Goal: Contribute content: Add original content to the website for others to see

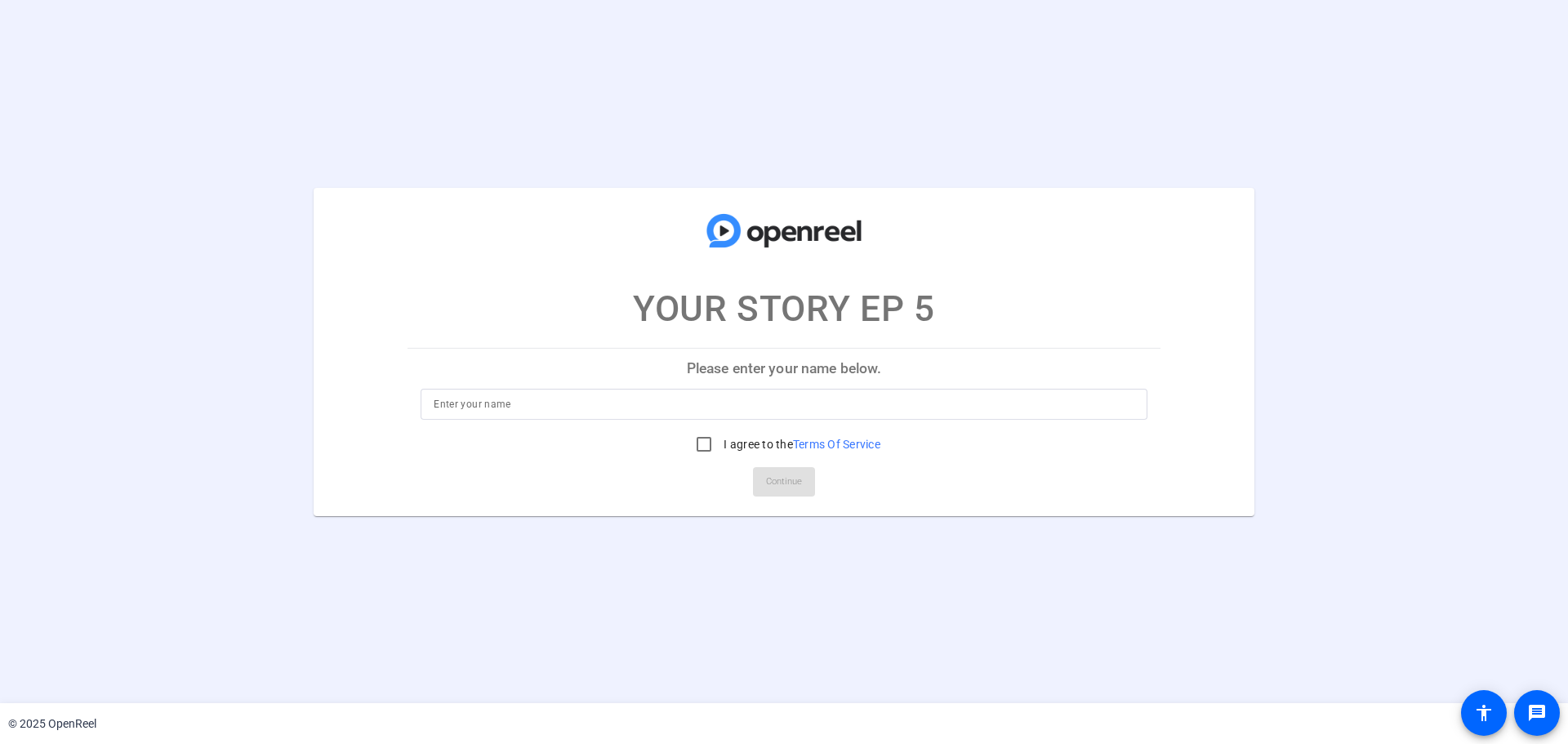
click at [764, 402] on input at bounding box center [784, 404] width 701 height 20
type input "[PERSON_NAME]"
click at [703, 446] on input "I agree to the Terms Of Service" at bounding box center [704, 444] width 33 height 33
checkbox input "true"
click at [790, 486] on span "Continue" at bounding box center [784, 481] width 35 height 25
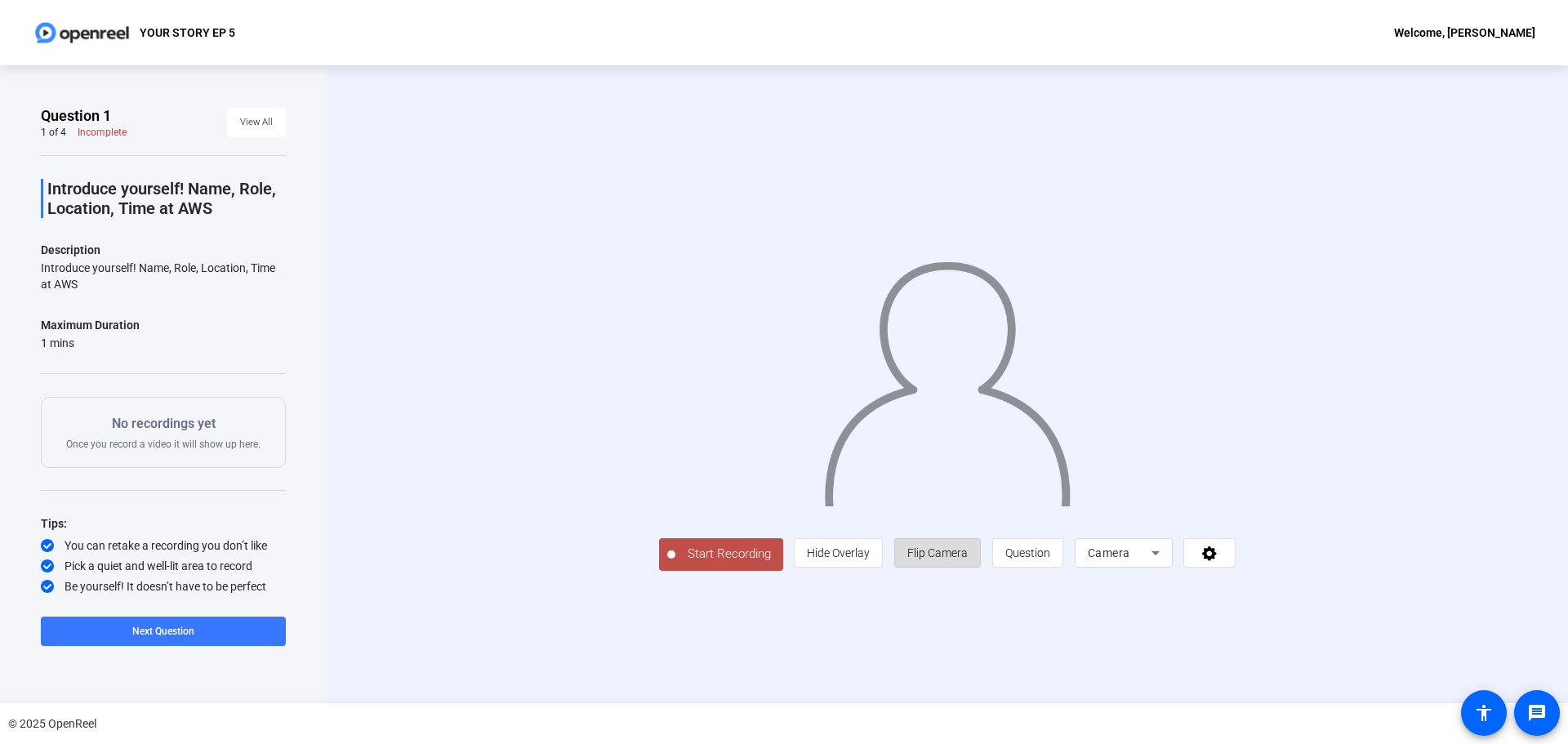
click at [936, 559] on span "Flip Camera" at bounding box center [937, 552] width 60 height 31
click at [1024, 546] on span "Question" at bounding box center [1027, 552] width 45 height 13
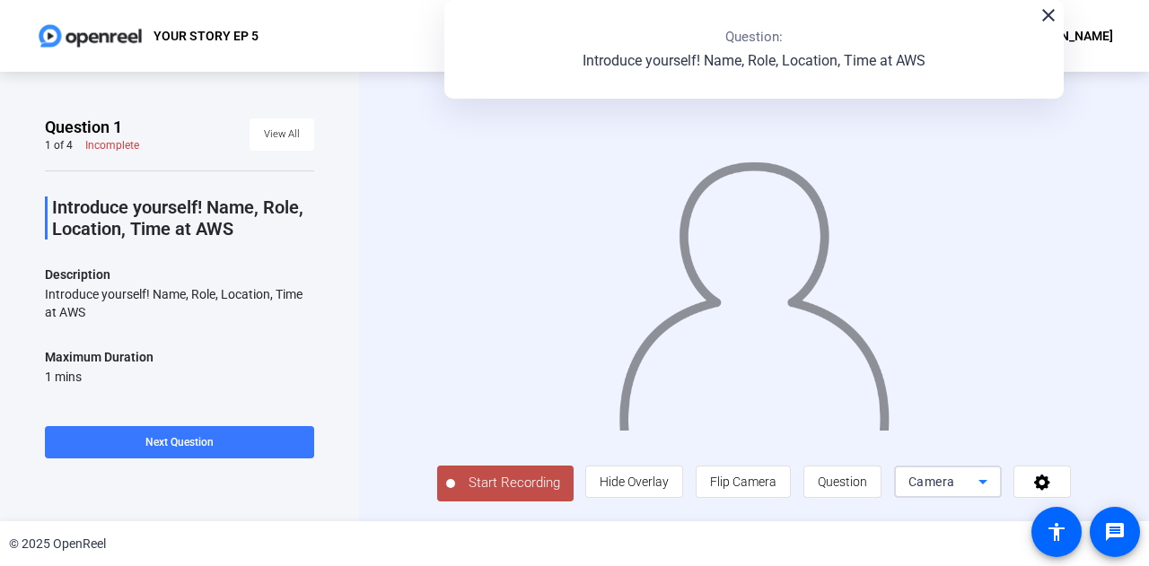
click at [979, 476] on icon at bounding box center [983, 482] width 22 height 22
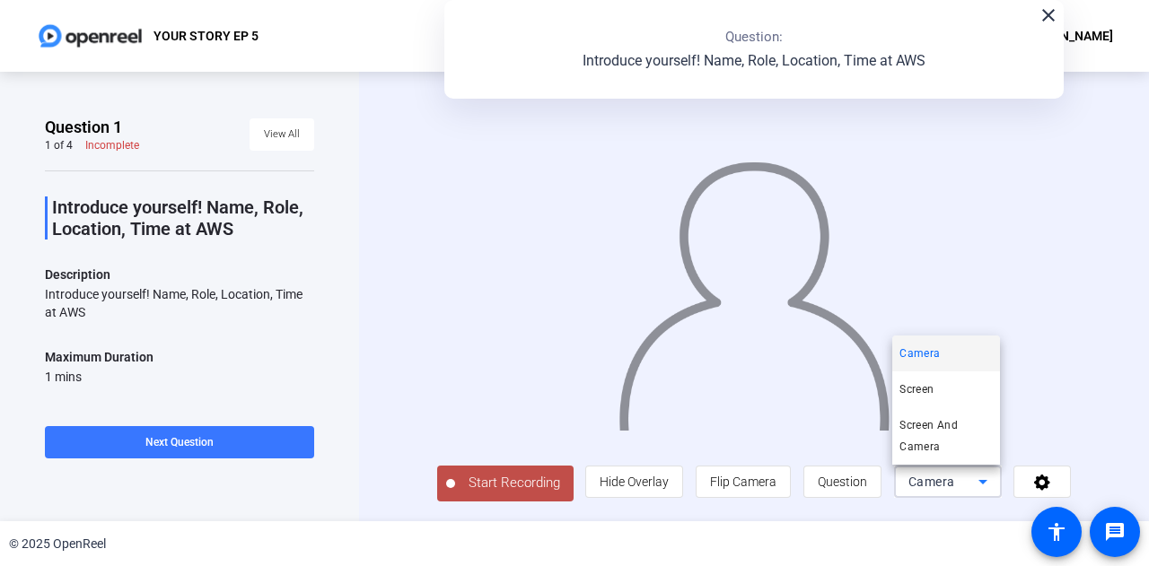
click at [980, 485] on div at bounding box center [574, 283] width 1149 height 566
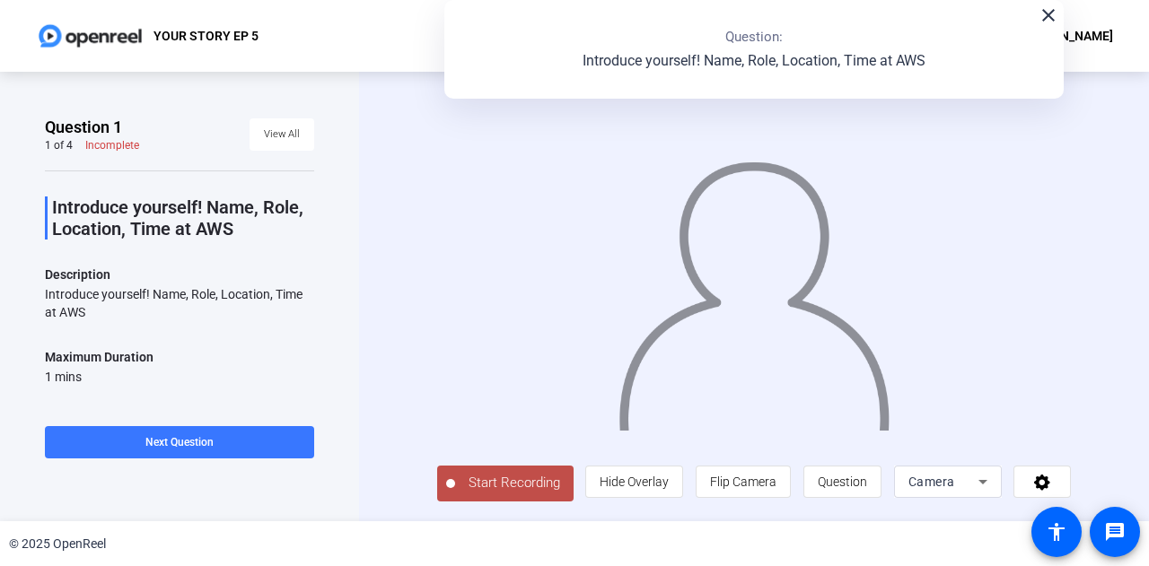
click at [495, 475] on span "Start Recording" at bounding box center [514, 483] width 118 height 21
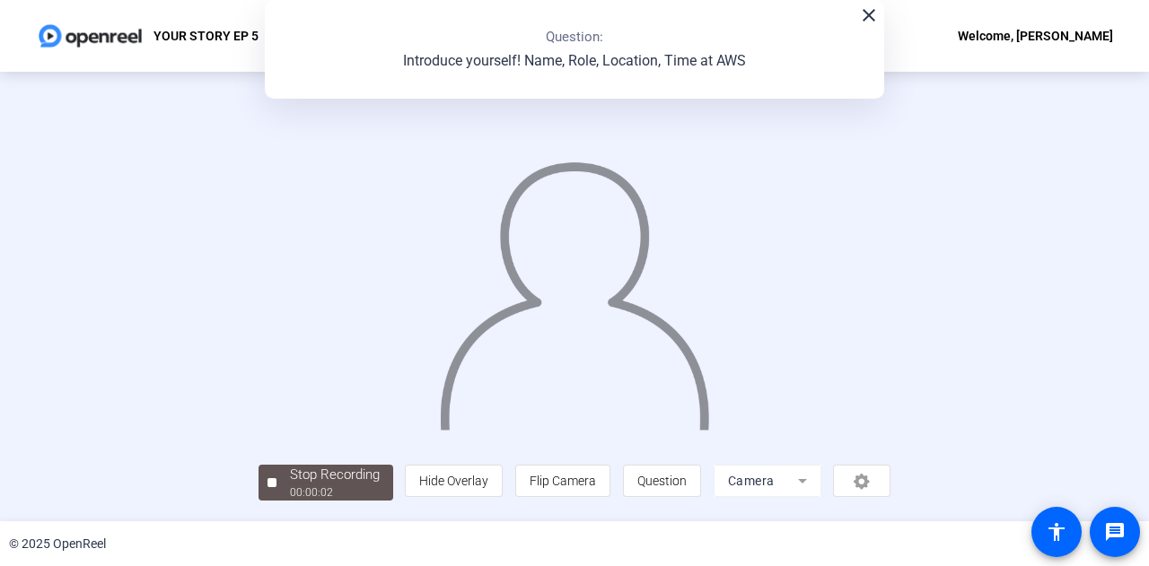
click at [343, 502] on div "Stop Recording 00:00:02 person Hide Overlay flip Flip Camera question_mark Ques…" at bounding box center [574, 297] width 1149 height 450
click at [286, 474] on span "Stop Recording 00:00:06" at bounding box center [334, 483] width 117 height 37
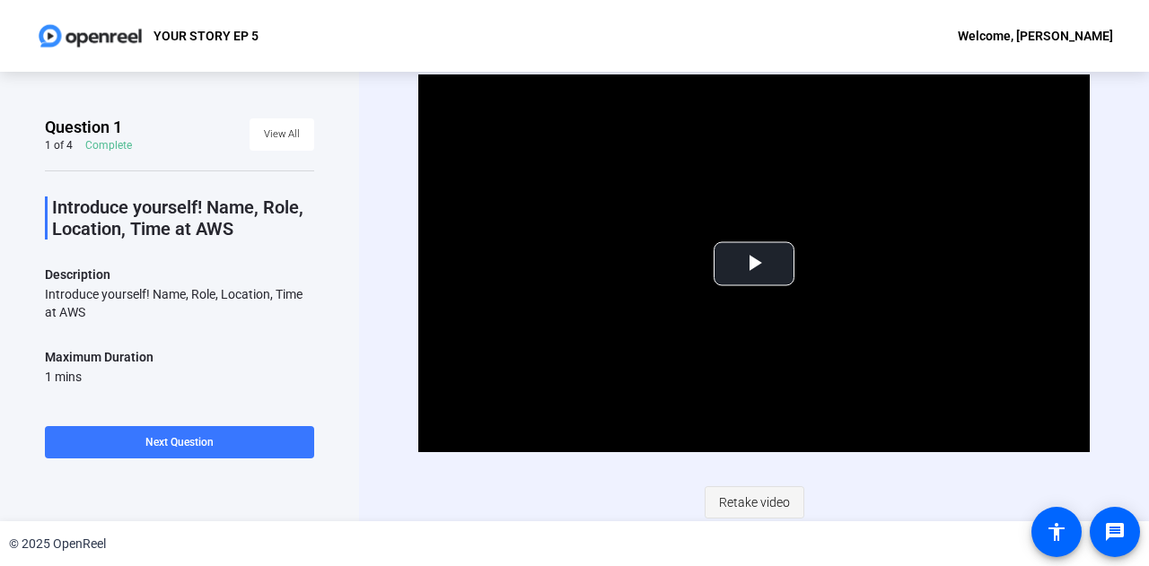
click at [745, 505] on span "Retake video" at bounding box center [754, 502] width 71 height 34
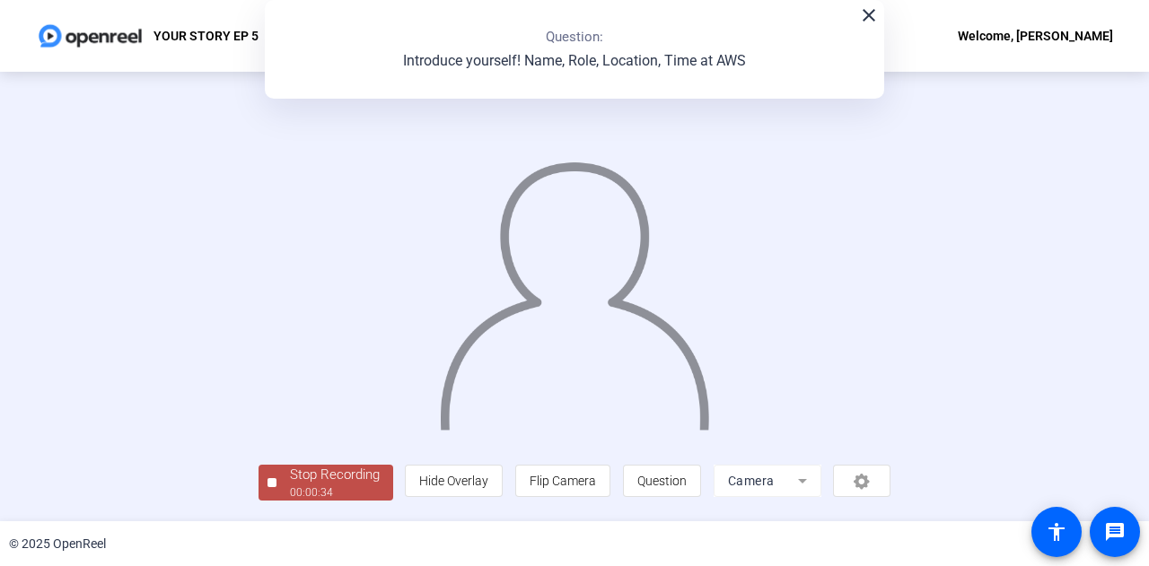
click at [289, 414] on div at bounding box center [574, 269] width 633 height 355
click at [875, 13] on div "close Question: Introduce yourself! Name, Role, Location, Time at AWS" at bounding box center [574, 49] width 619 height 99
click at [870, 13] on mat-icon "close" at bounding box center [869, 15] width 22 height 22
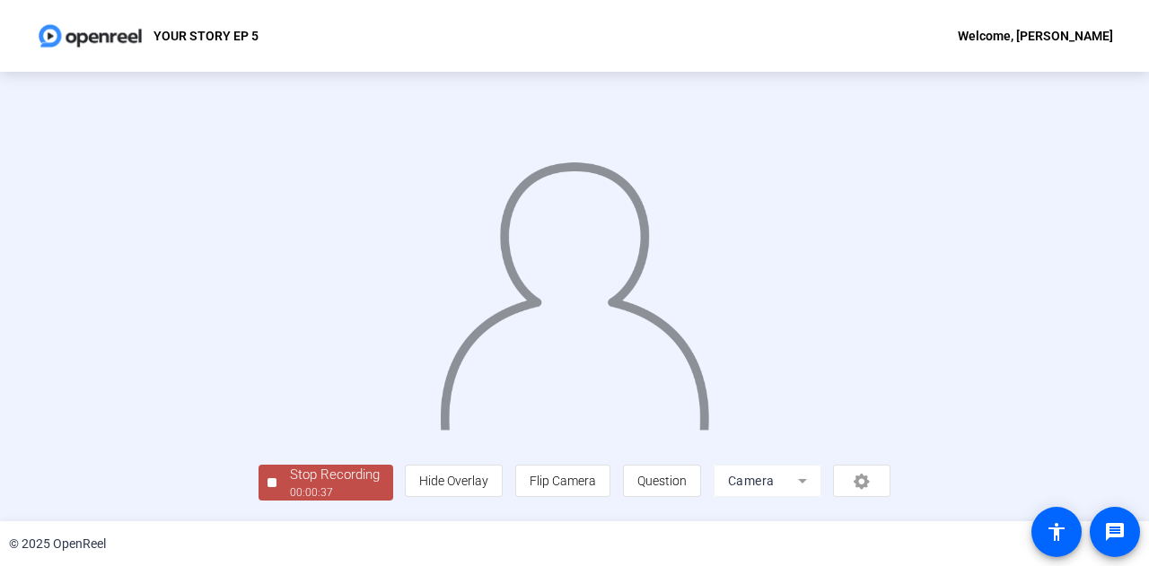
click at [618, 354] on img at bounding box center [575, 287] width 274 height 284
click at [290, 479] on div "Stop Recording" at bounding box center [335, 475] width 90 height 21
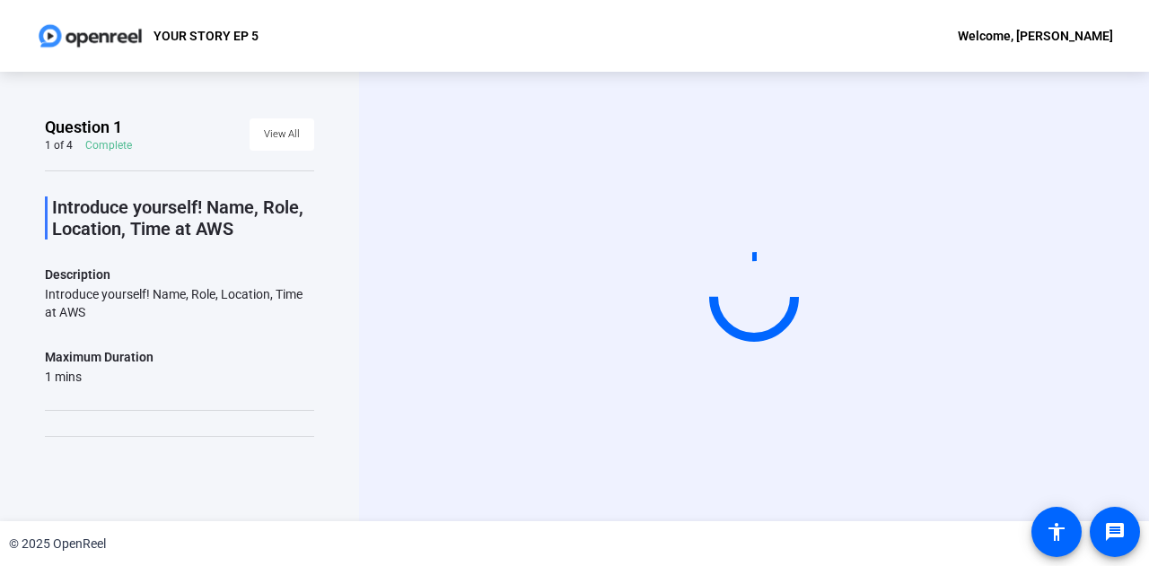
scroll to position [0, 0]
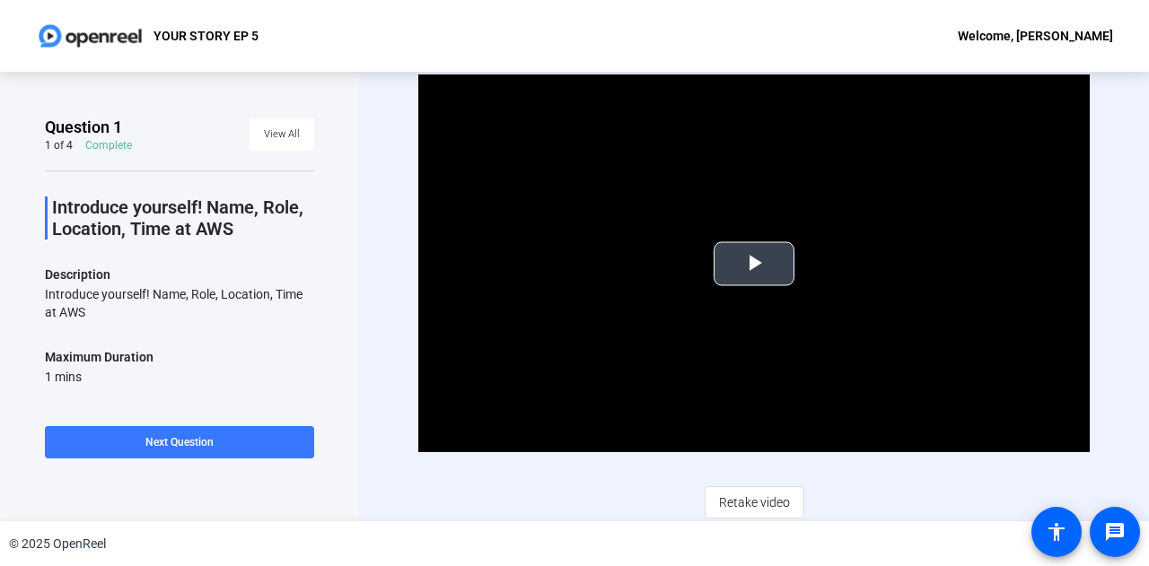
click at [754, 264] on span "Video Player" at bounding box center [754, 264] width 0 height 0
click at [582, 483] on div "Video Player is loading. Play Video Pause Mute Current Time 0:08 / Duration 0:3…" at bounding box center [753, 295] width 671 height 443
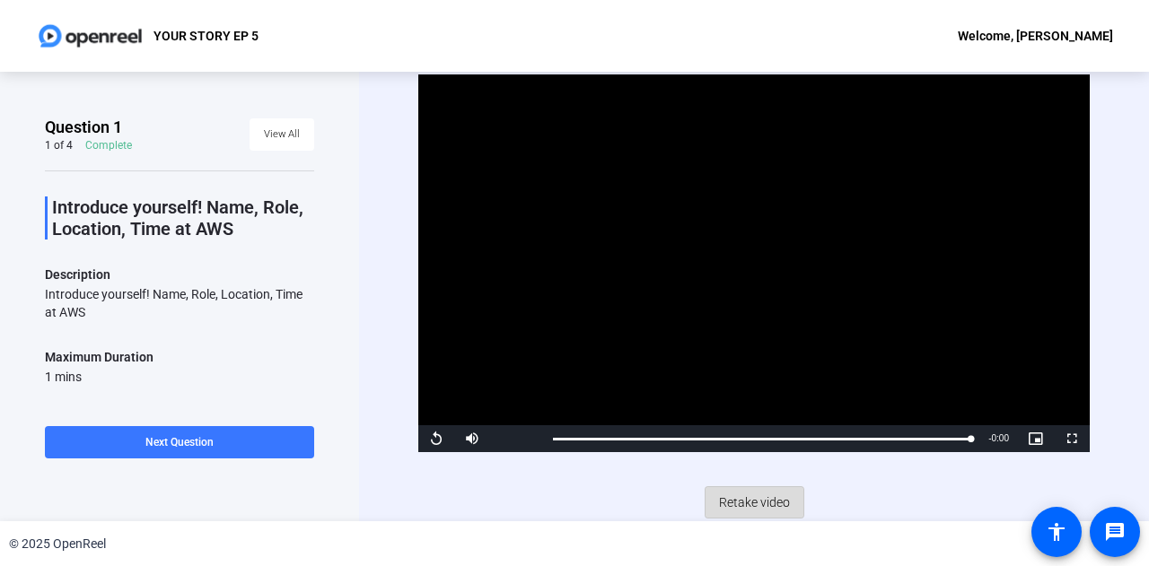
click at [748, 501] on span "Retake video" at bounding box center [754, 502] width 71 height 34
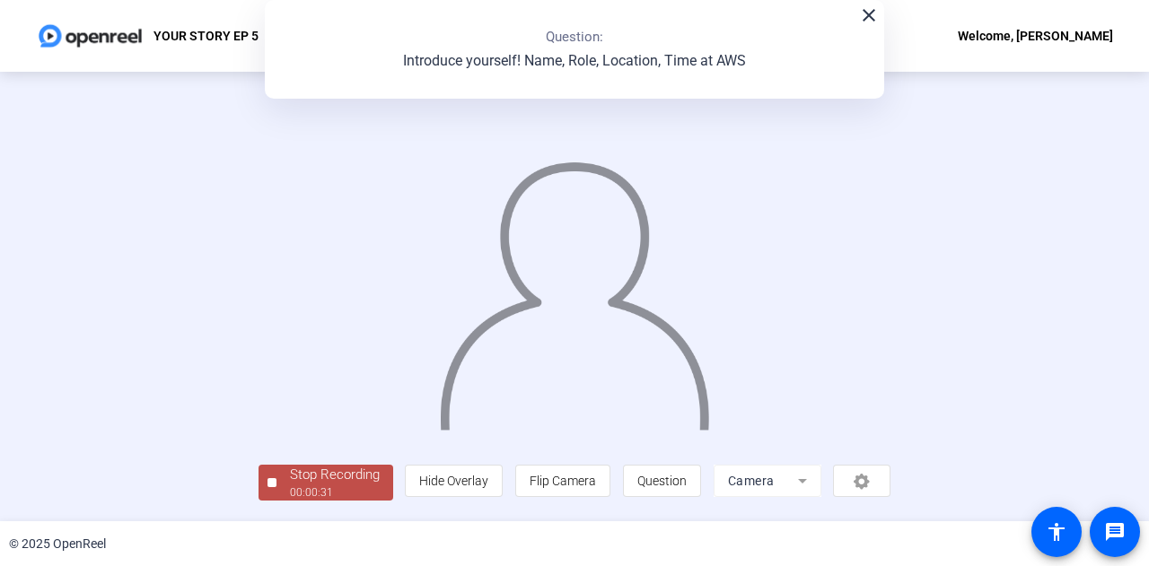
click at [863, 8] on mat-icon "close" at bounding box center [869, 15] width 22 height 22
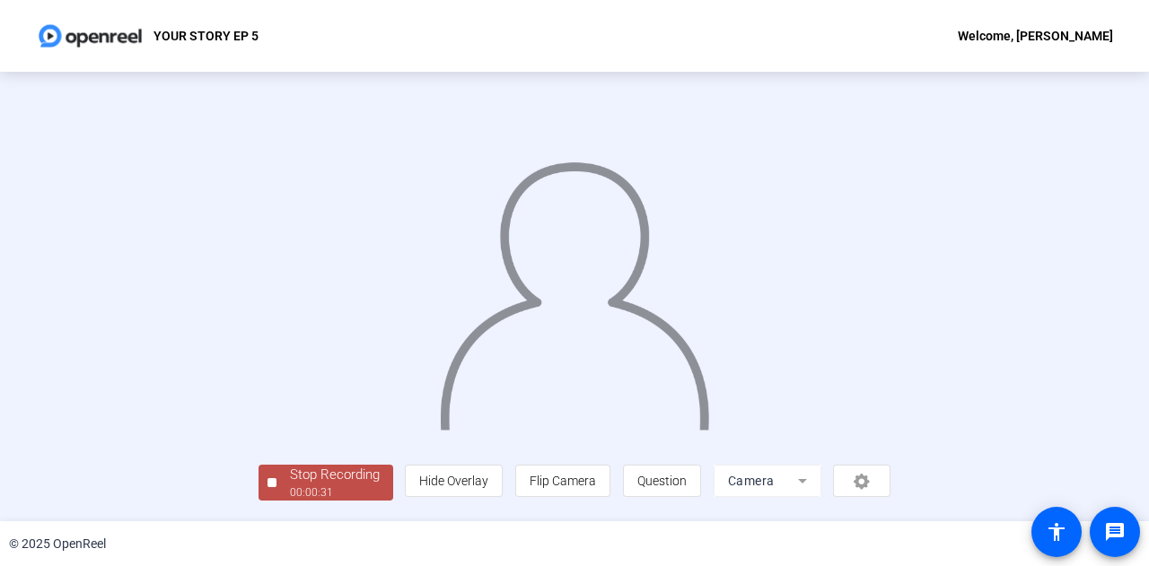
scroll to position [90, 0]
click at [290, 477] on div "Stop Recording" at bounding box center [335, 475] width 90 height 21
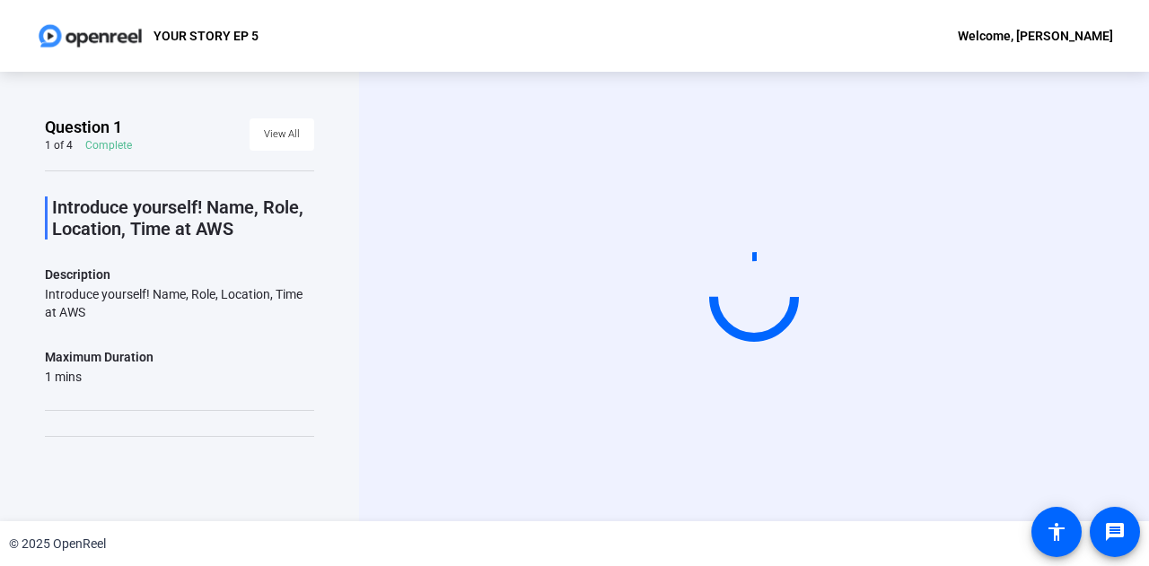
scroll to position [0, 0]
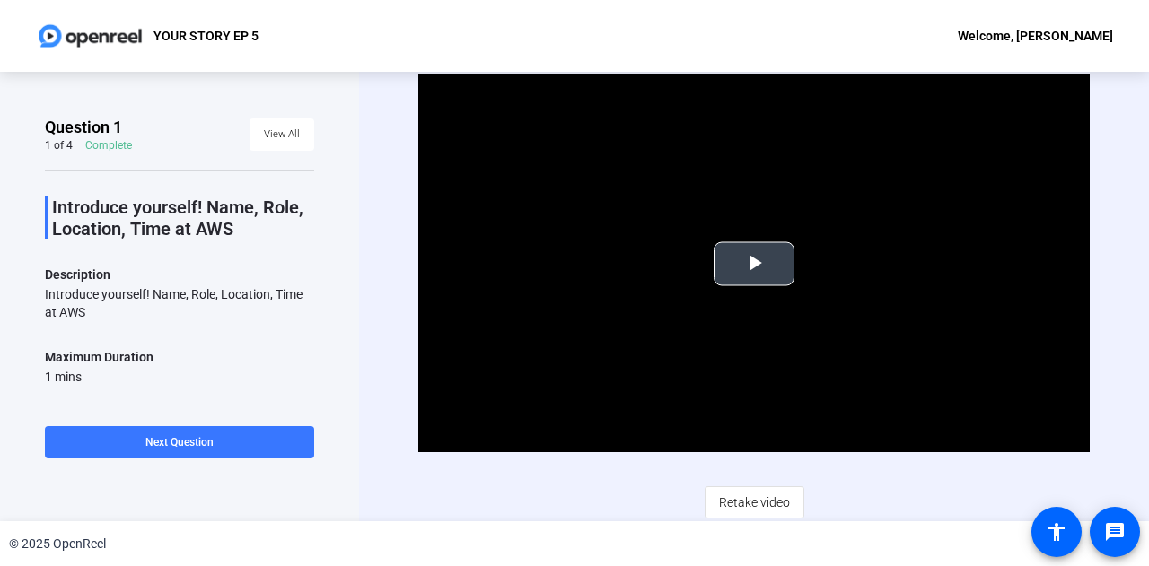
click at [754, 264] on span "Video Player" at bounding box center [754, 264] width 0 height 0
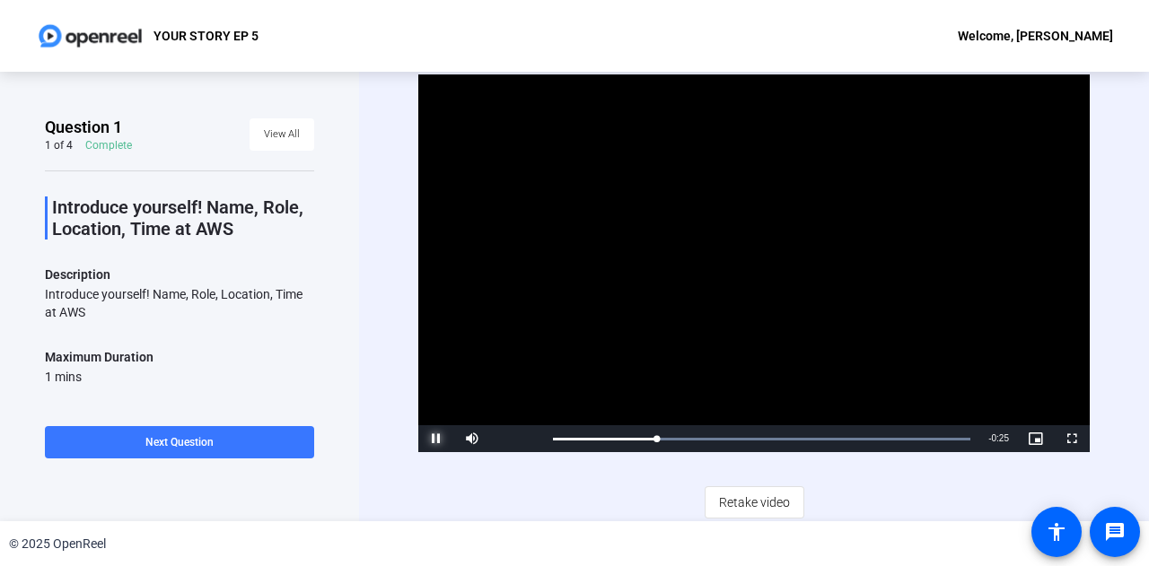
click at [435, 439] on span "Video Player" at bounding box center [436, 439] width 36 height 0
click at [737, 494] on span "Retake video" at bounding box center [754, 502] width 71 height 34
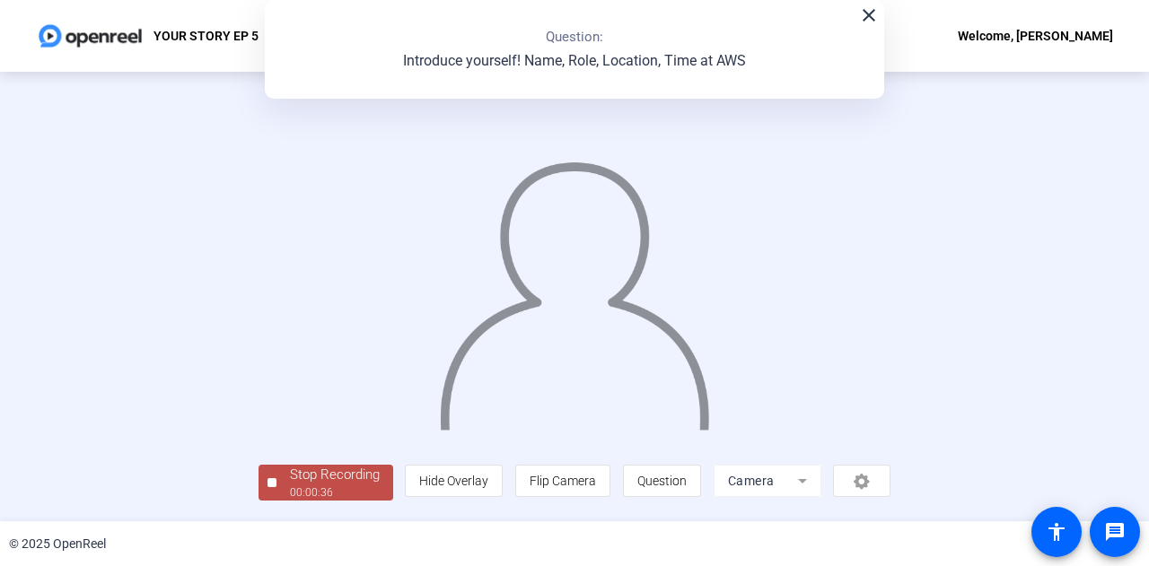
click at [712, 197] on img at bounding box center [575, 287] width 274 height 284
click at [290, 499] on div "00:00:38" at bounding box center [335, 493] width 90 height 16
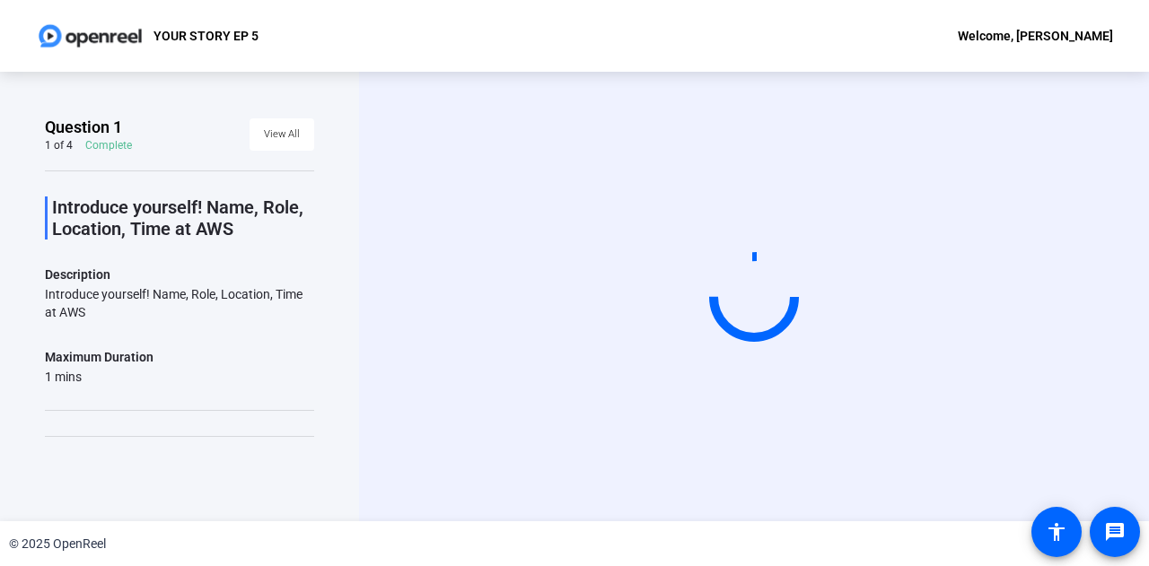
scroll to position [0, 0]
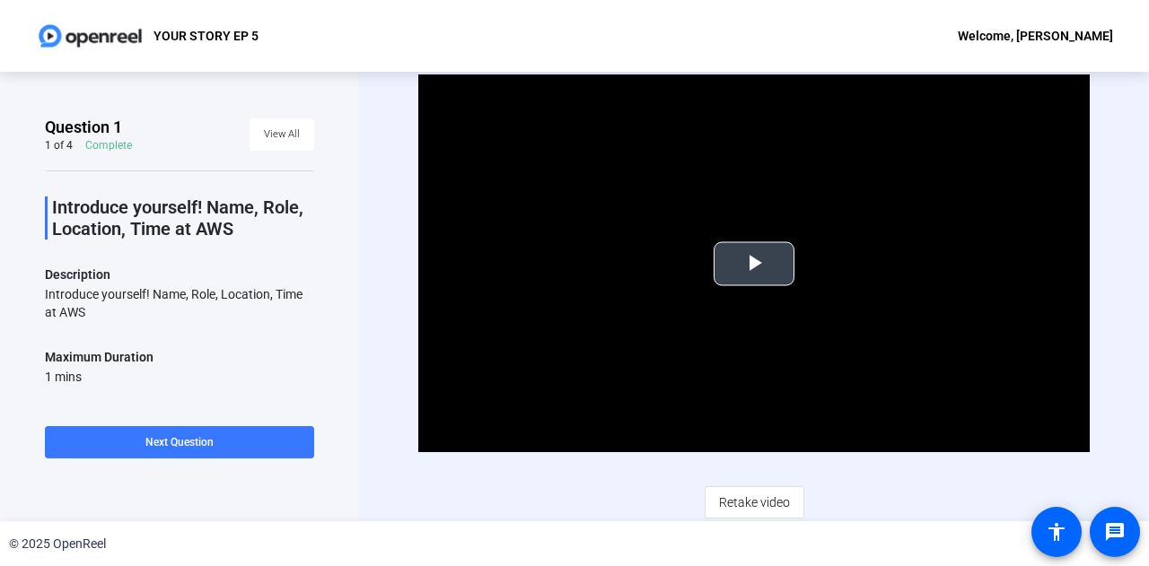
click at [754, 264] on span "Video Player" at bounding box center [754, 264] width 0 height 0
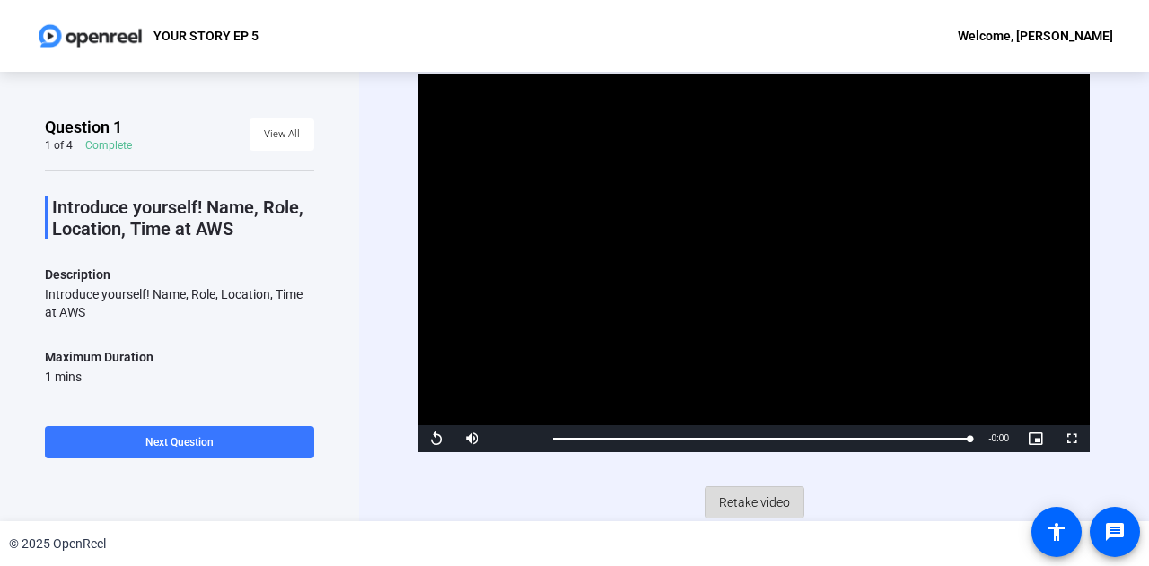
click at [739, 498] on span "Retake video" at bounding box center [754, 502] width 71 height 34
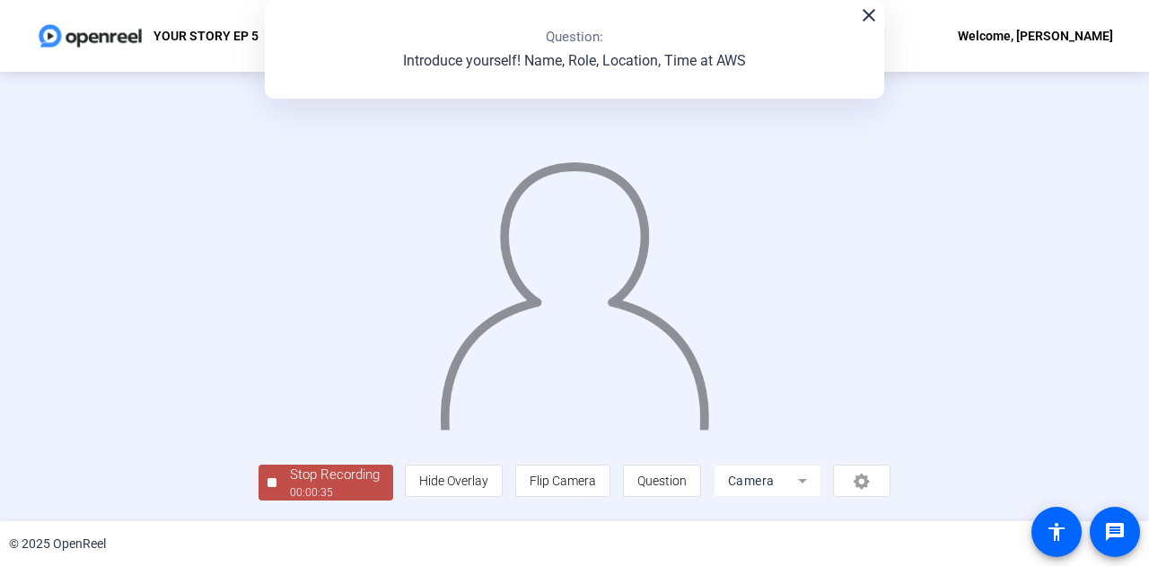
scroll to position [90, 0]
click at [290, 500] on div "00:00:35" at bounding box center [335, 493] width 90 height 16
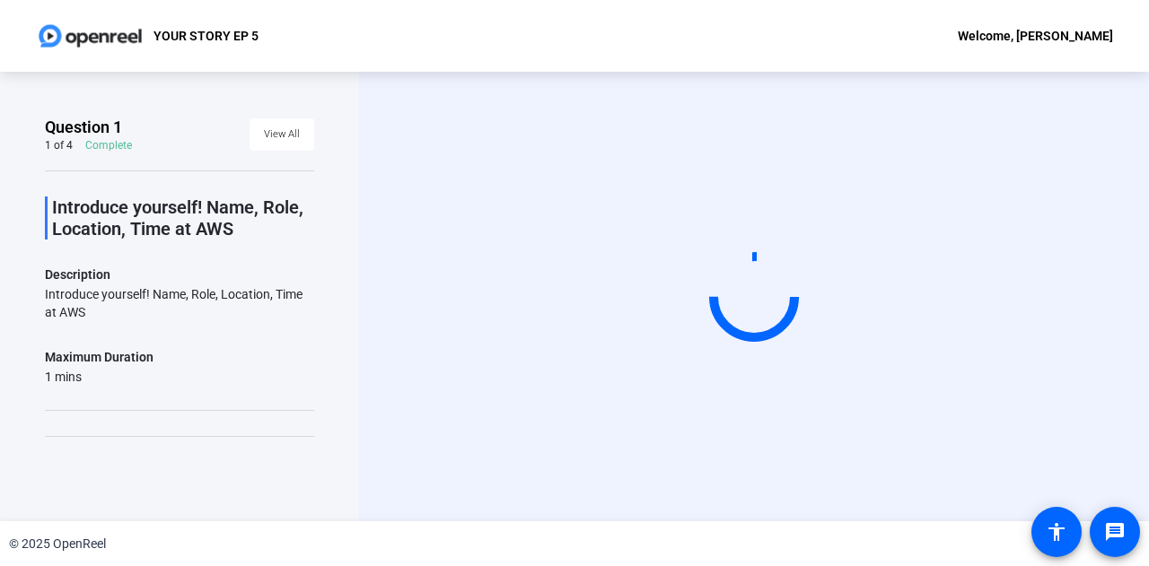
scroll to position [0, 0]
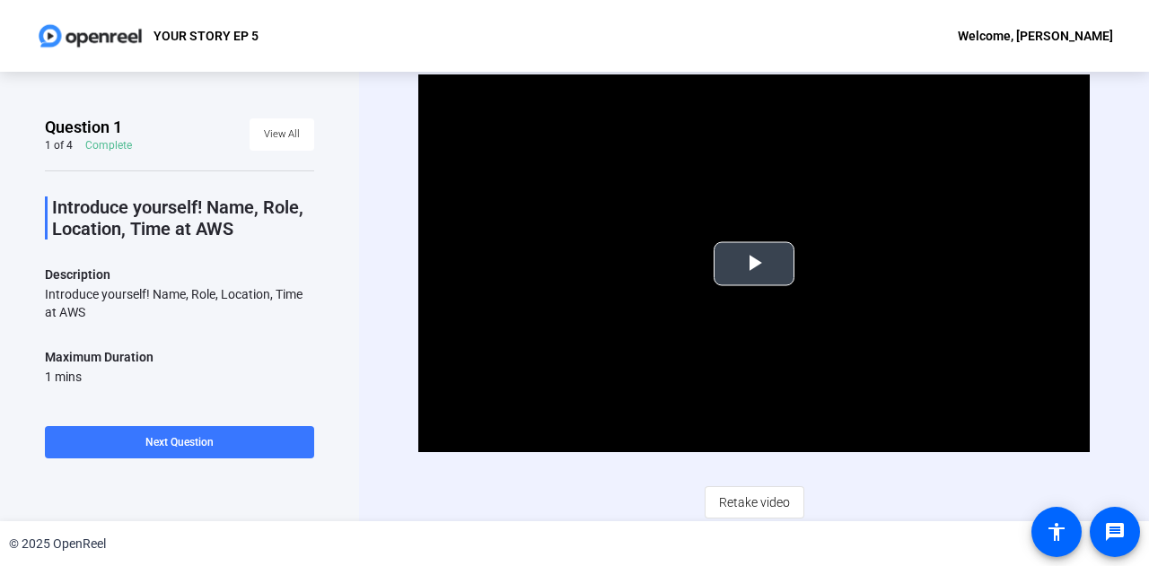
click at [754, 264] on span "Video Player" at bounding box center [754, 264] width 0 height 0
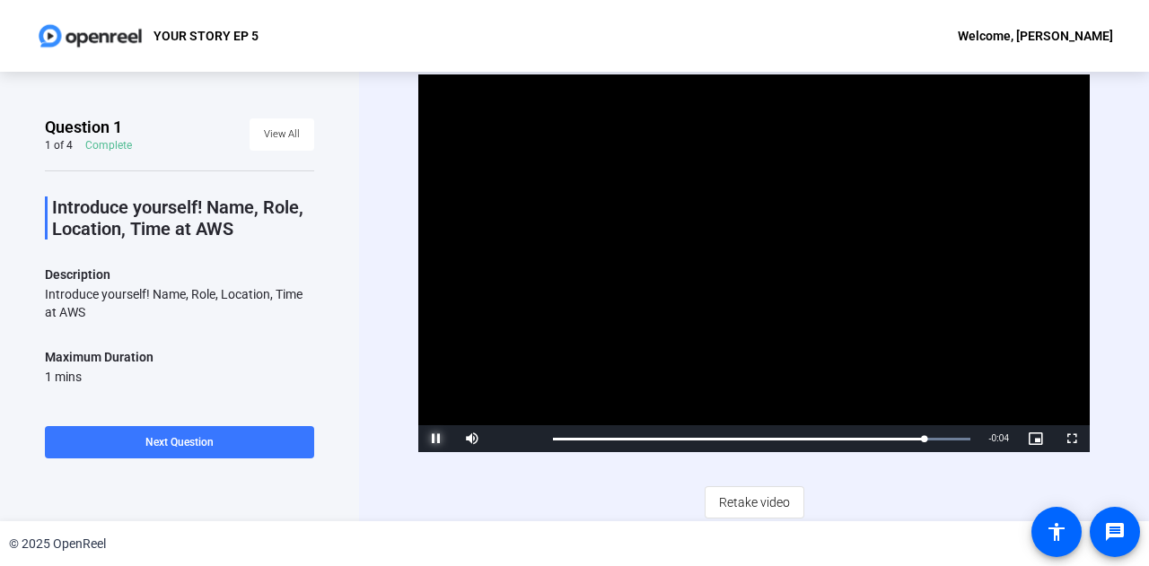
click at [435, 439] on span "Video Player" at bounding box center [436, 439] width 36 height 0
click at [751, 499] on span "Retake video" at bounding box center [754, 502] width 71 height 34
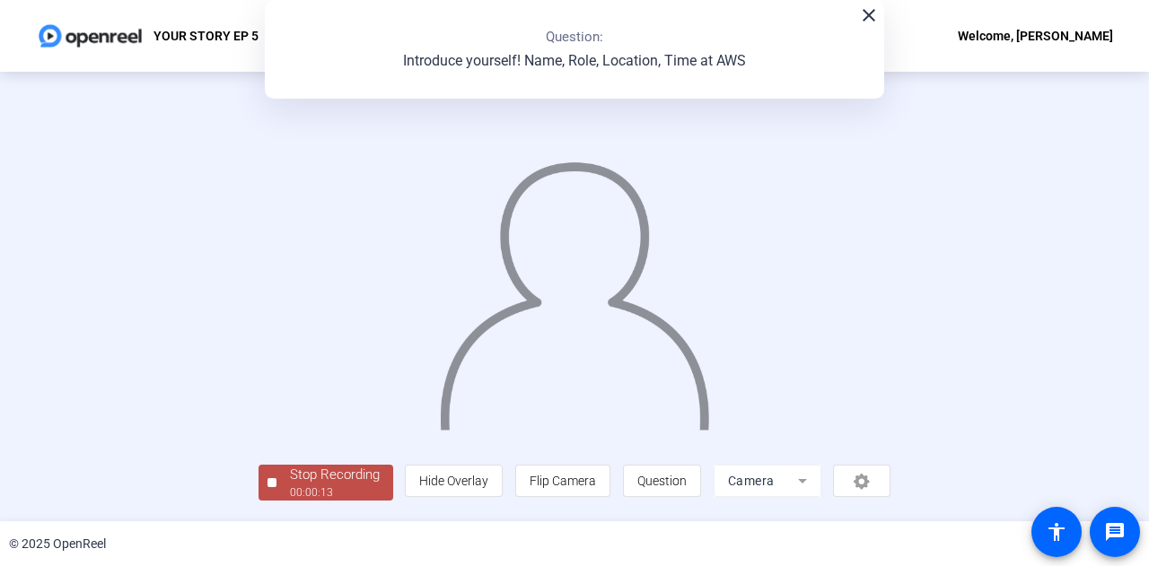
scroll to position [90, 0]
click at [290, 496] on div "00:00:13" at bounding box center [335, 493] width 90 height 16
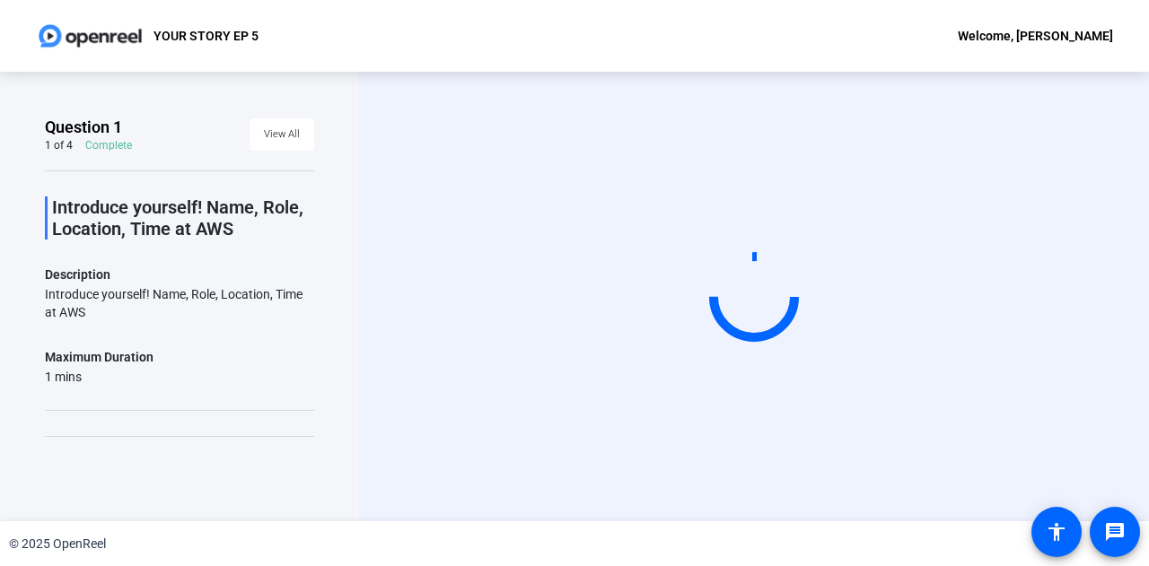
scroll to position [0, 0]
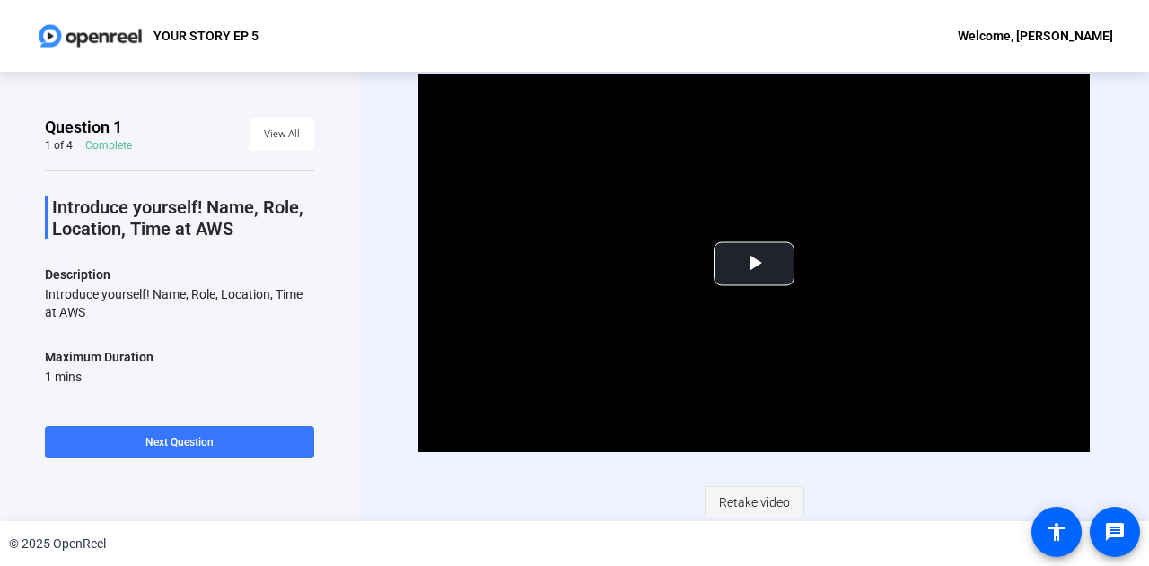
click at [748, 512] on span "Retake video" at bounding box center [754, 502] width 71 height 34
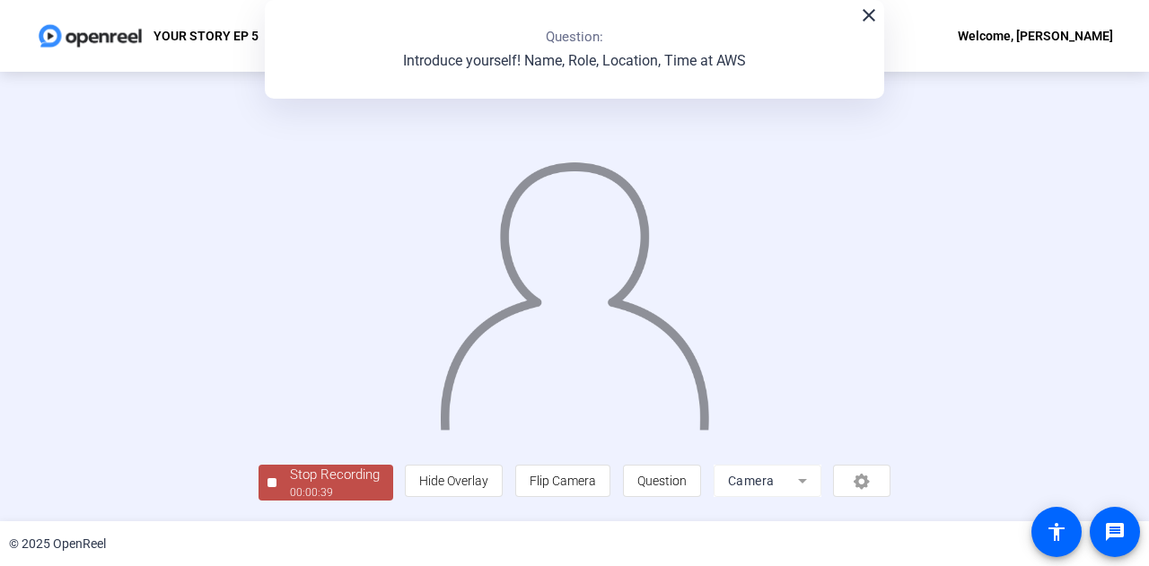
scroll to position [90, 0]
click at [290, 485] on div "Stop Recording" at bounding box center [335, 475] width 90 height 21
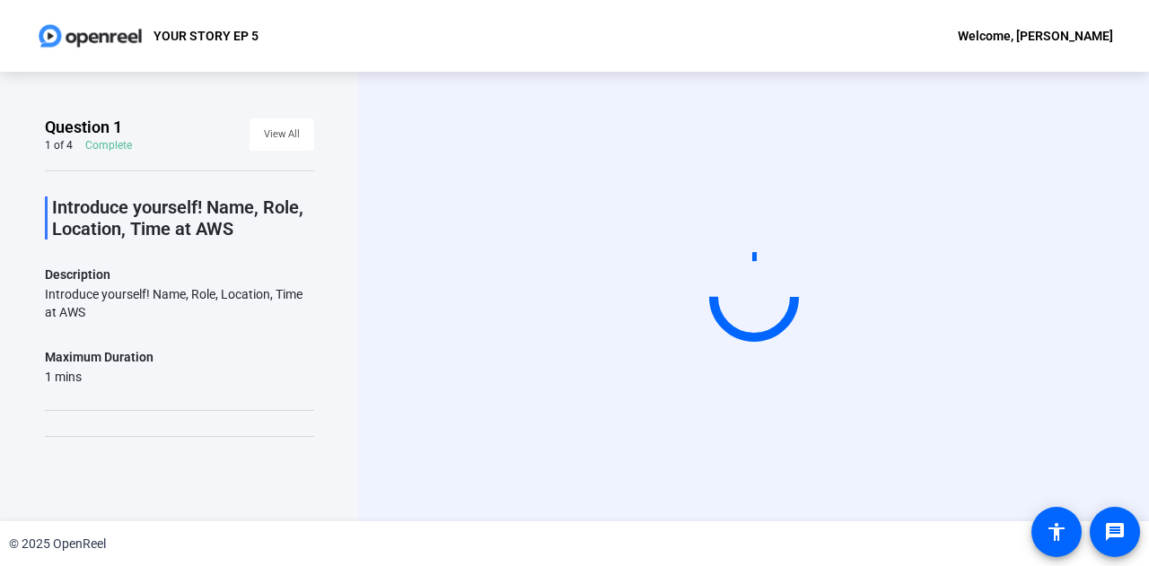
scroll to position [0, 0]
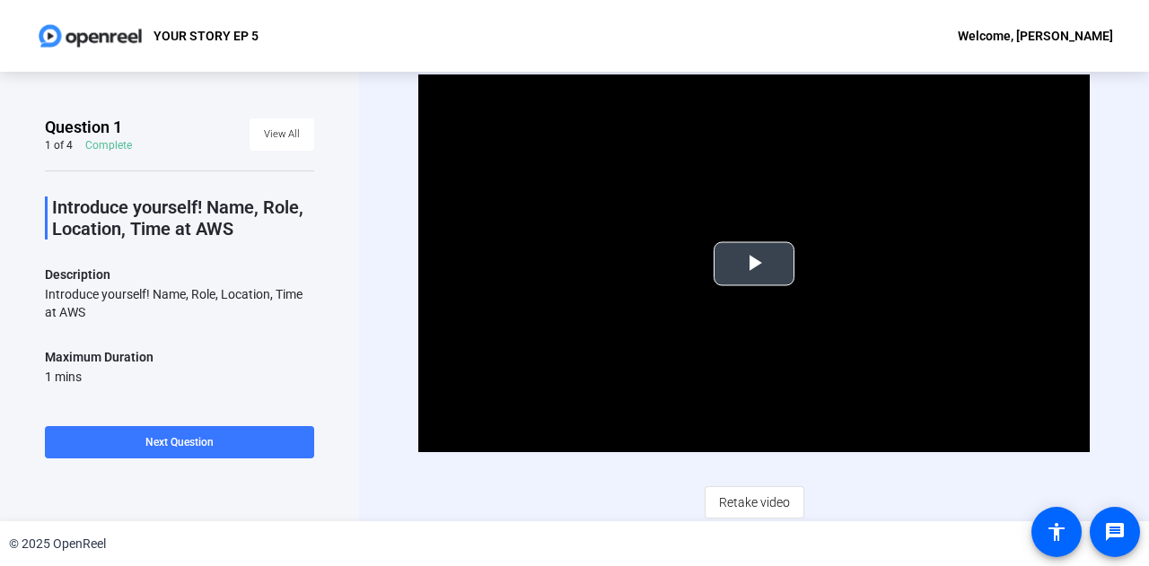
click at [754, 264] on span "Video Player" at bounding box center [754, 264] width 0 height 0
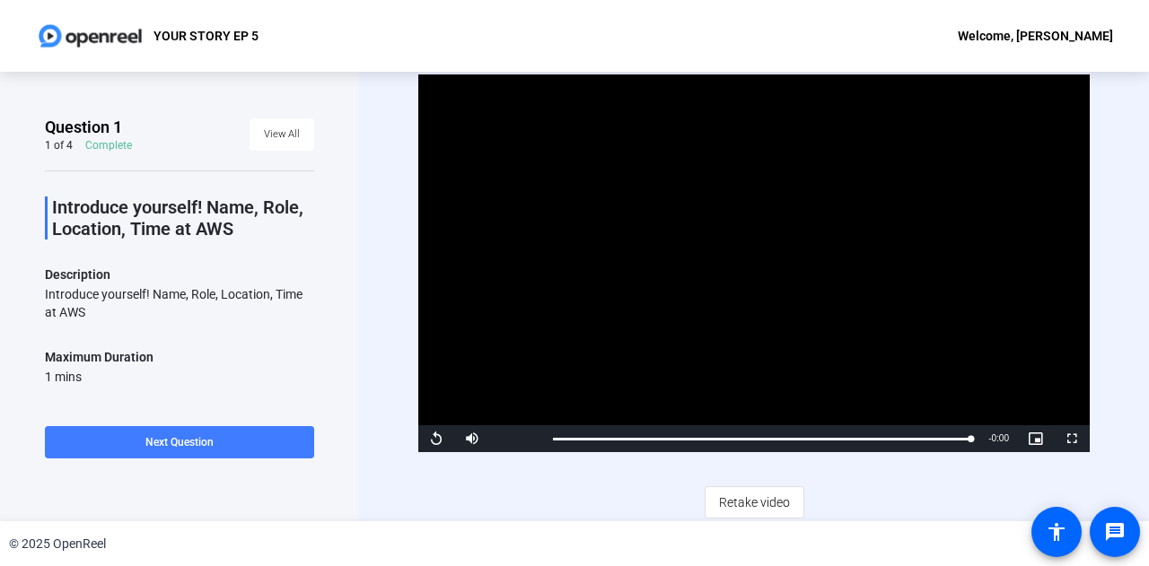
click at [183, 441] on span "Next Question" at bounding box center [179, 442] width 68 height 13
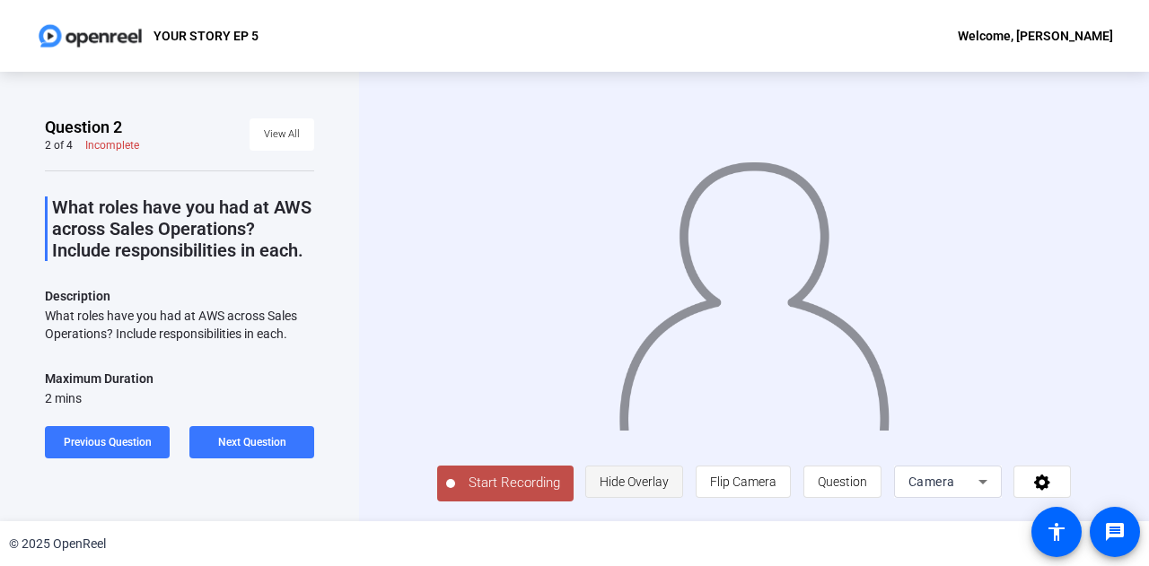
click at [642, 489] on span "Hide Overlay" at bounding box center [633, 482] width 69 height 14
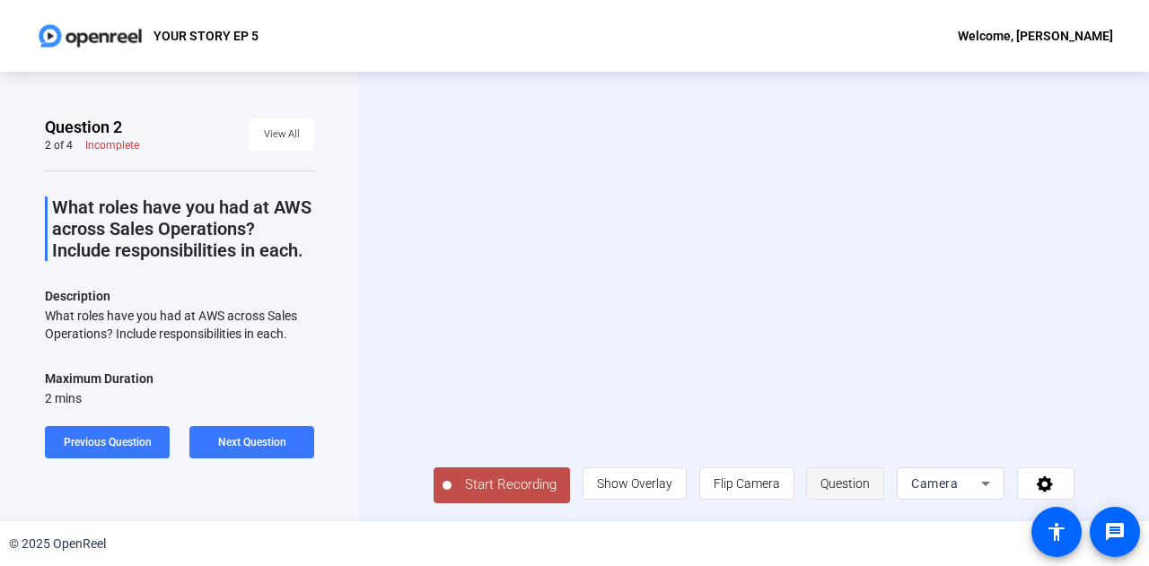
click at [851, 487] on span "Question" at bounding box center [844, 484] width 49 height 14
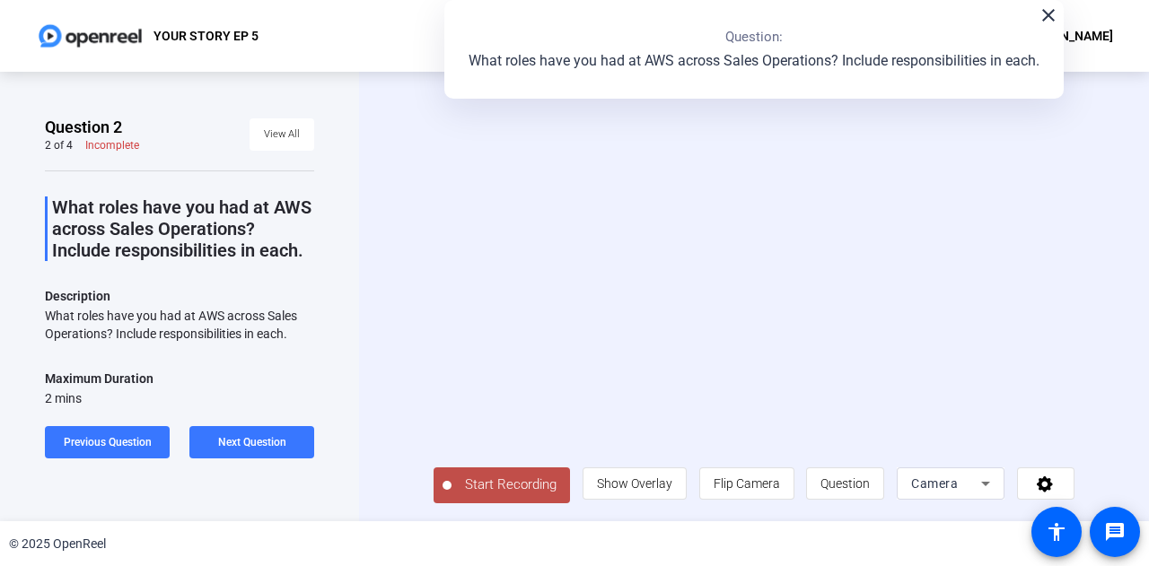
click at [481, 491] on span "Start Recording" at bounding box center [510, 485] width 118 height 21
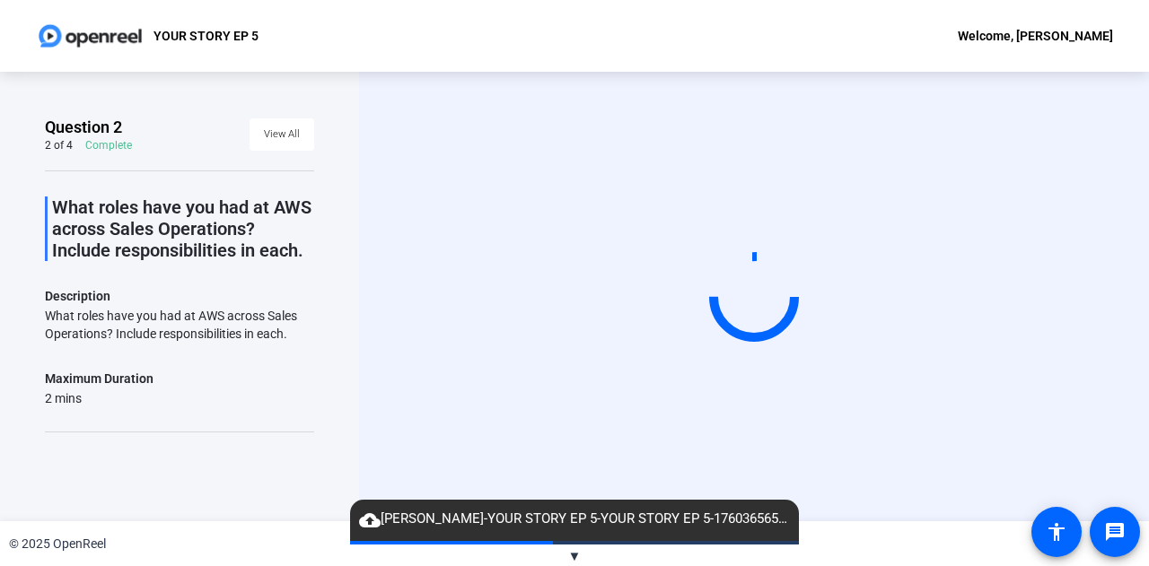
click at [377, 285] on div "Start Recording" at bounding box center [754, 297] width 790 height 450
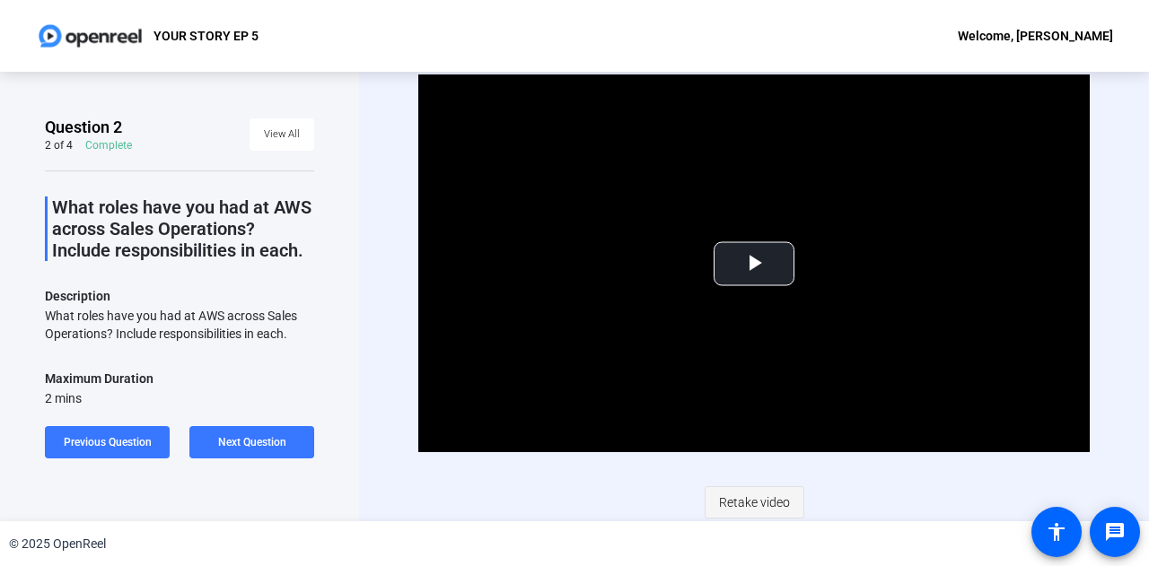
click at [748, 502] on span "Retake video" at bounding box center [754, 502] width 71 height 34
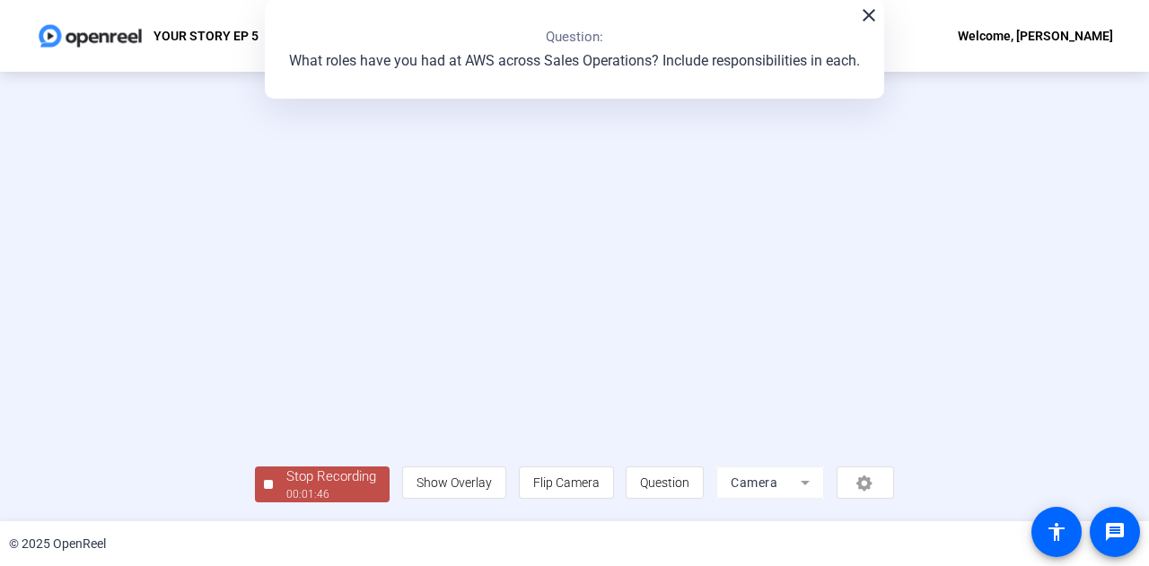
click at [1107, 202] on div "Stop Recording 00:01:46 person Show Overlay flip Flip Camera question_mark Ques…" at bounding box center [574, 297] width 1149 height 450
click at [286, 485] on div "Stop Recording" at bounding box center [331, 477] width 90 height 21
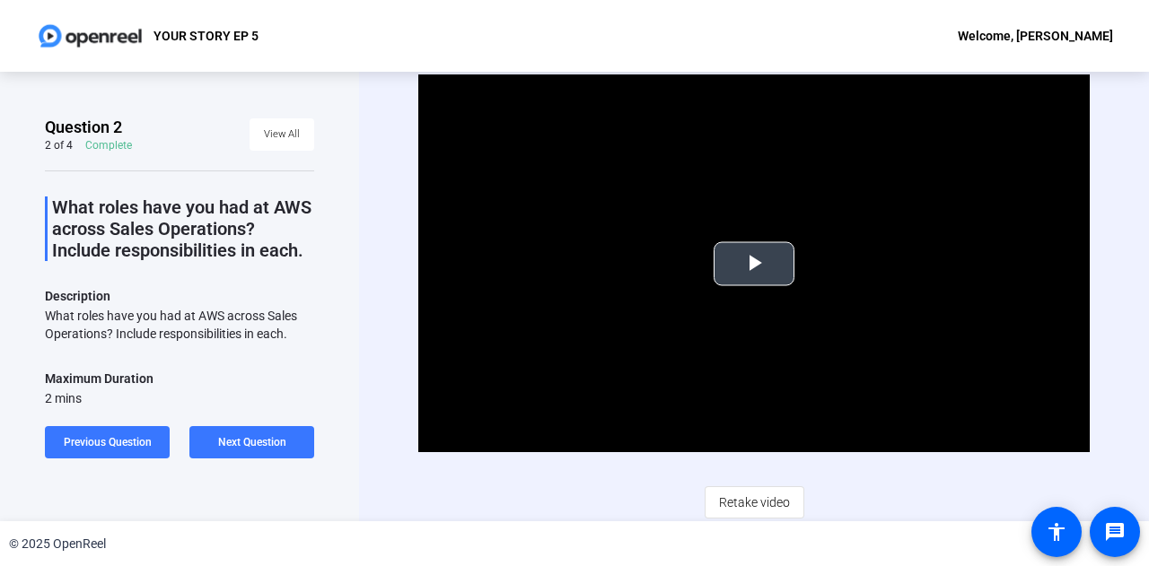
click at [754, 264] on span "Video Player" at bounding box center [754, 264] width 0 height 0
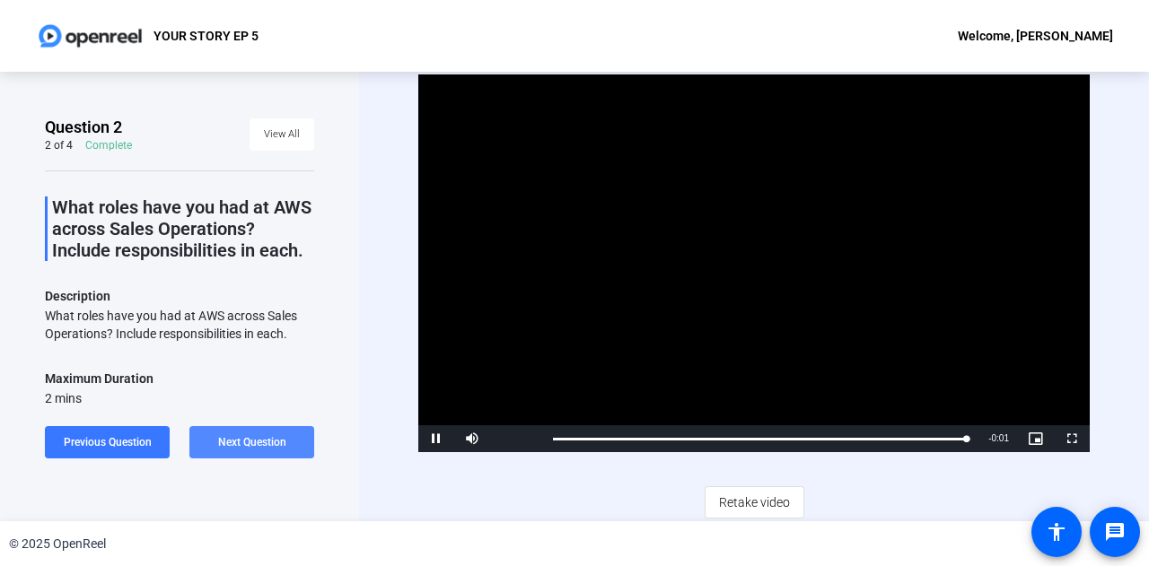
click at [275, 440] on span "Next Question" at bounding box center [252, 442] width 68 height 13
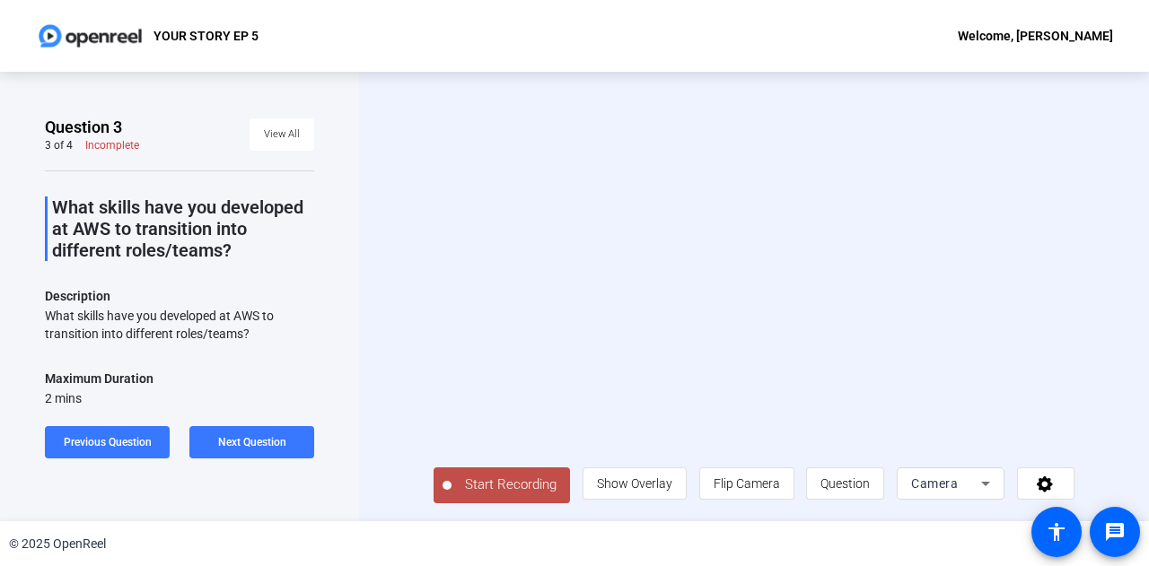
click at [505, 494] on span "Start Recording" at bounding box center [510, 485] width 118 height 21
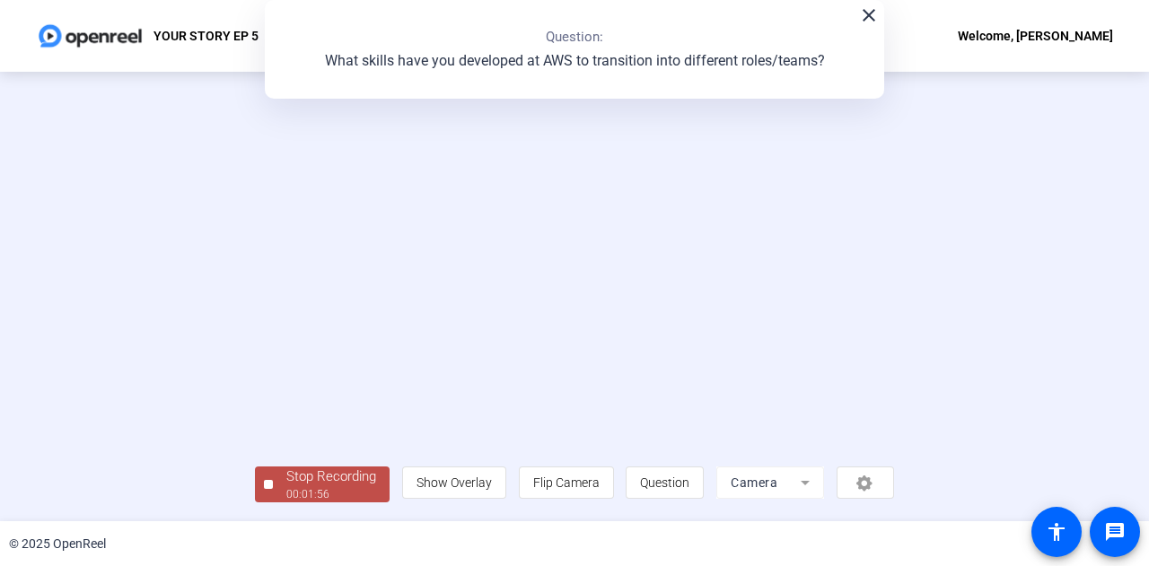
click at [594, 283] on video at bounding box center [574, 270] width 639 height 359
click at [286, 484] on div "Stop Recording" at bounding box center [331, 477] width 90 height 21
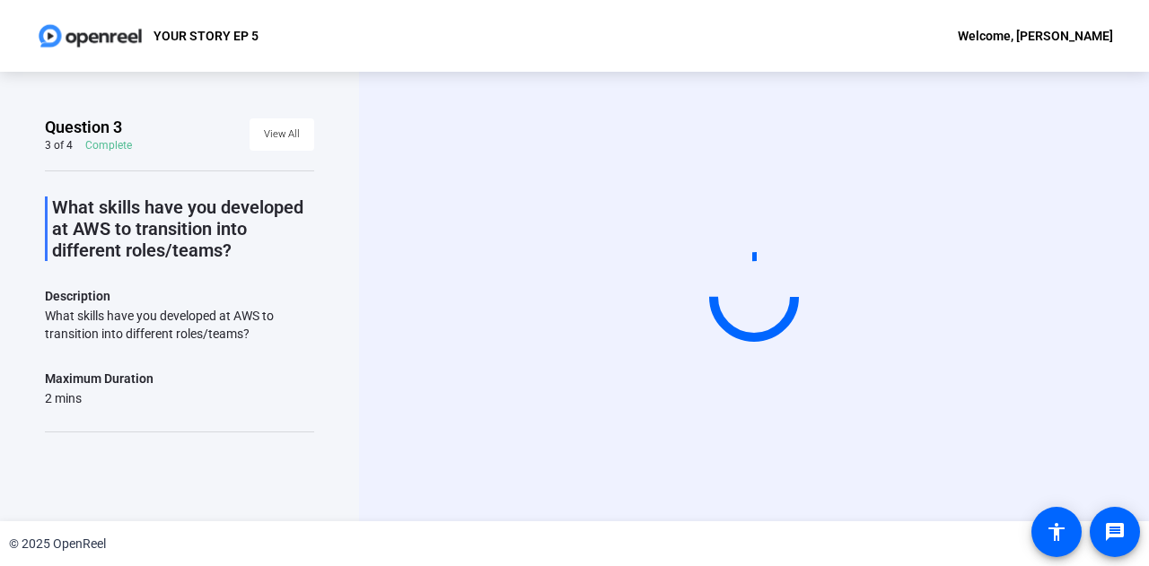
scroll to position [0, 0]
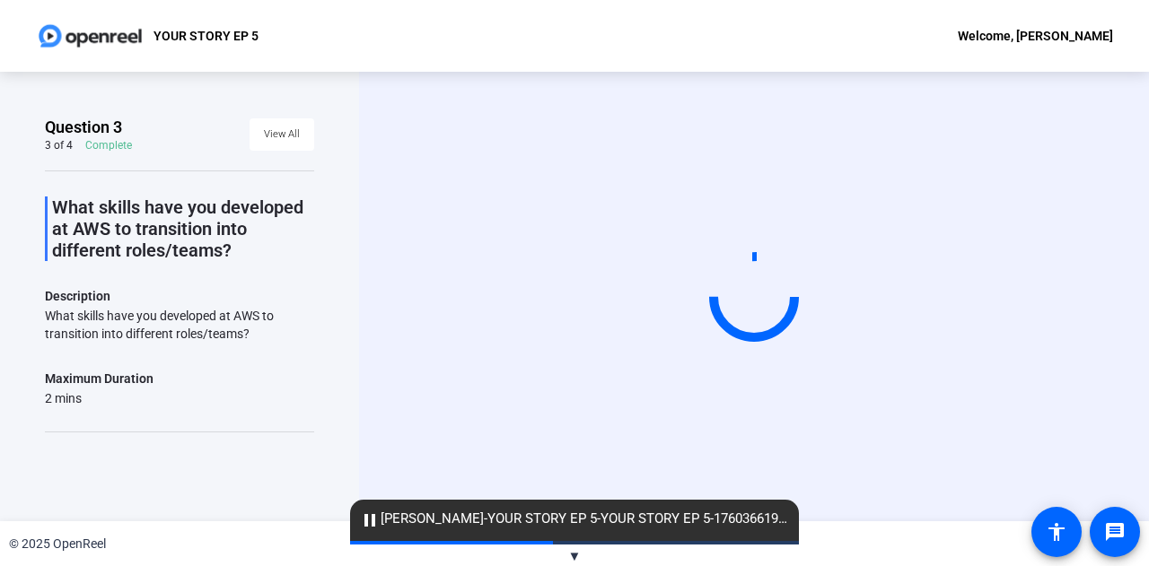
click at [360, 270] on div "Start Recording" at bounding box center [754, 297] width 790 height 450
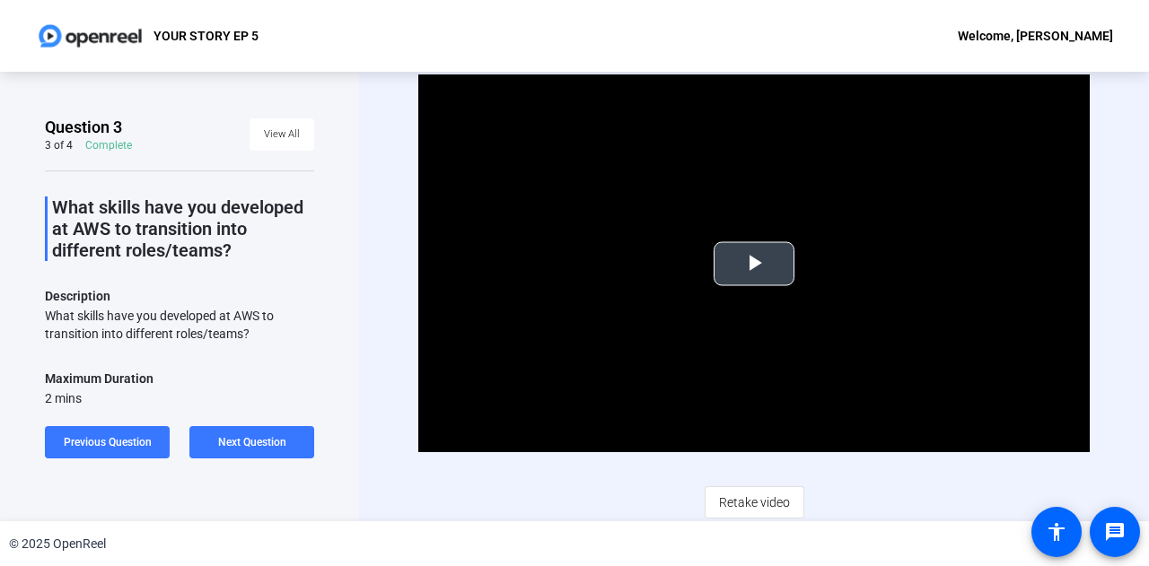
click at [754, 264] on span "Video Player" at bounding box center [754, 264] width 0 height 0
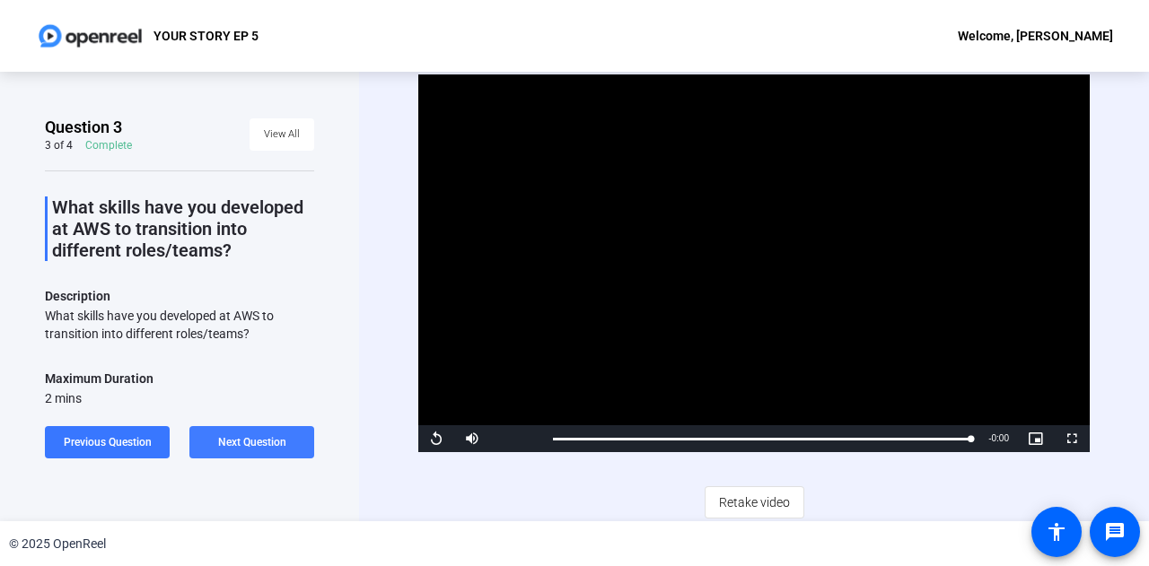
click at [260, 448] on span "Next Question" at bounding box center [252, 442] width 68 height 13
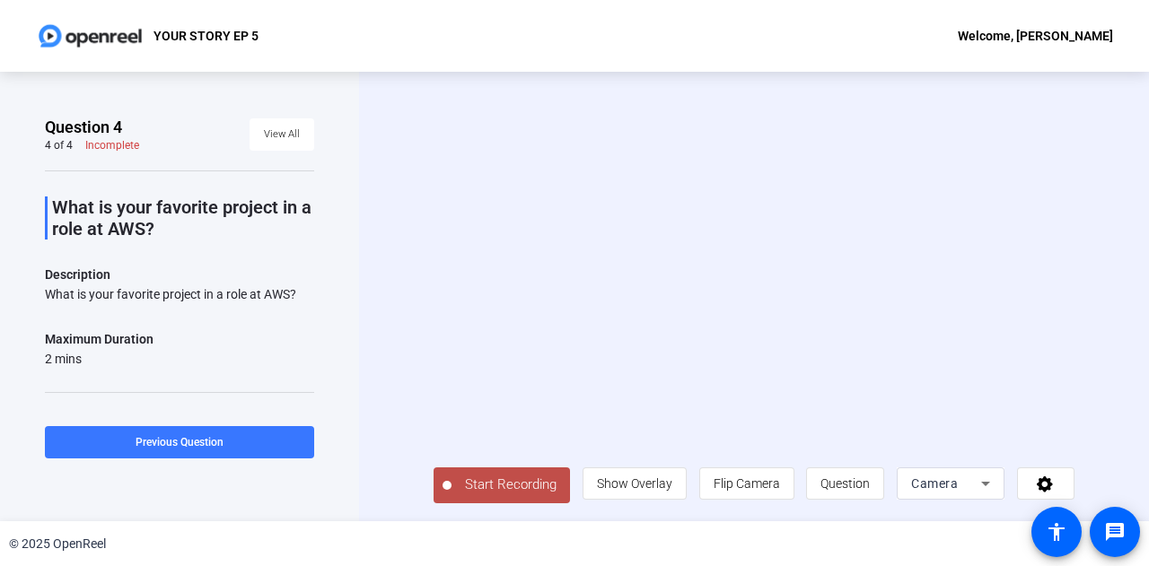
click at [486, 494] on span "Start Recording" at bounding box center [510, 485] width 118 height 21
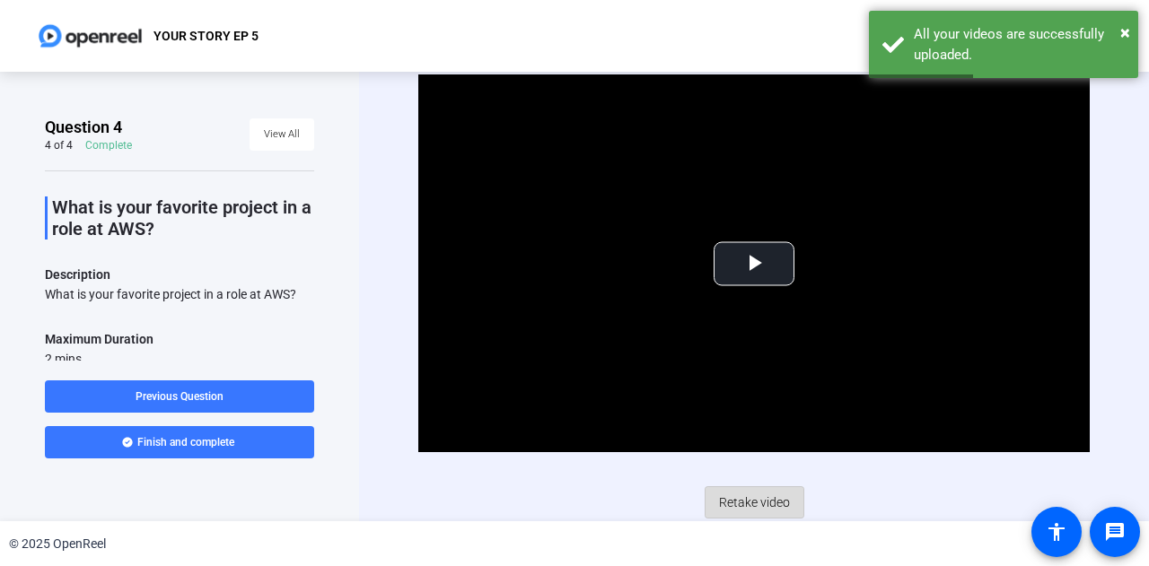
click at [738, 491] on span "Retake video" at bounding box center [754, 502] width 71 height 34
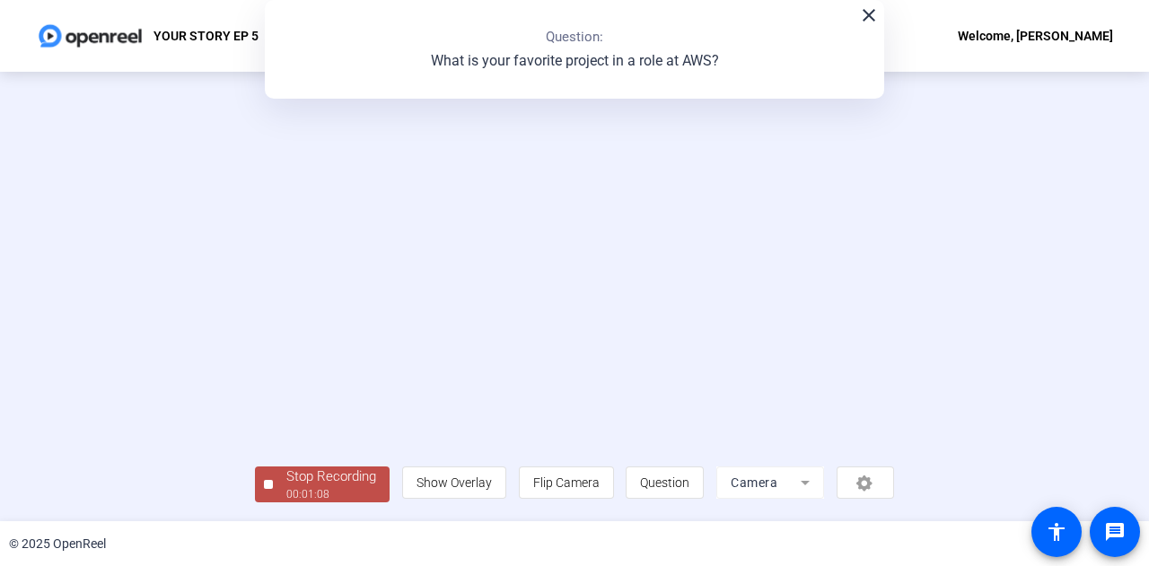
scroll to position [90, 0]
click at [286, 477] on div "Stop Recording" at bounding box center [331, 477] width 90 height 21
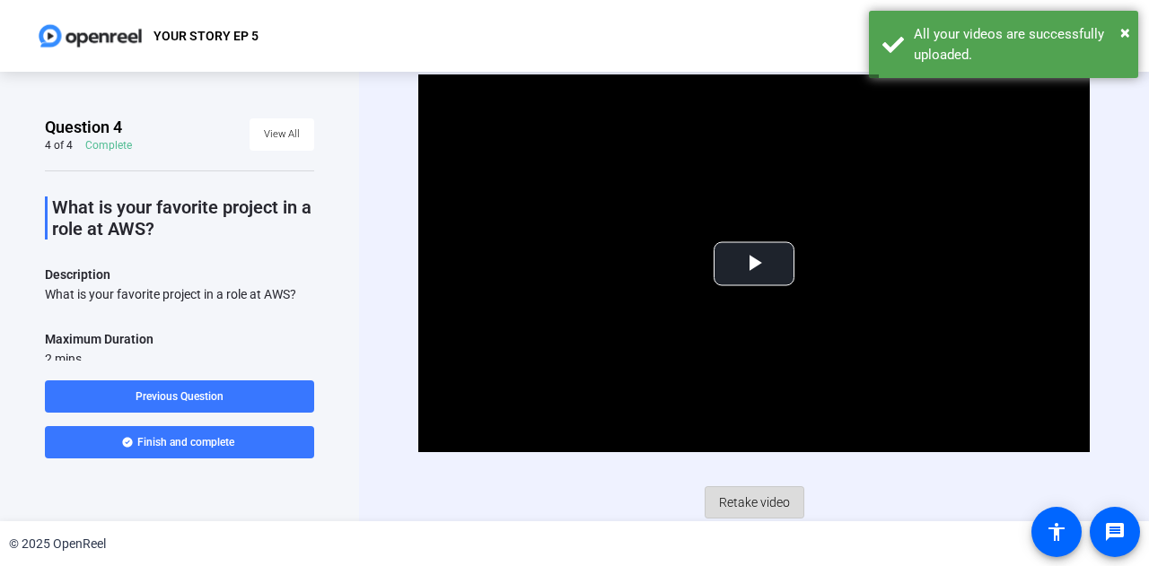
click at [749, 493] on span "Retake video" at bounding box center [754, 502] width 71 height 34
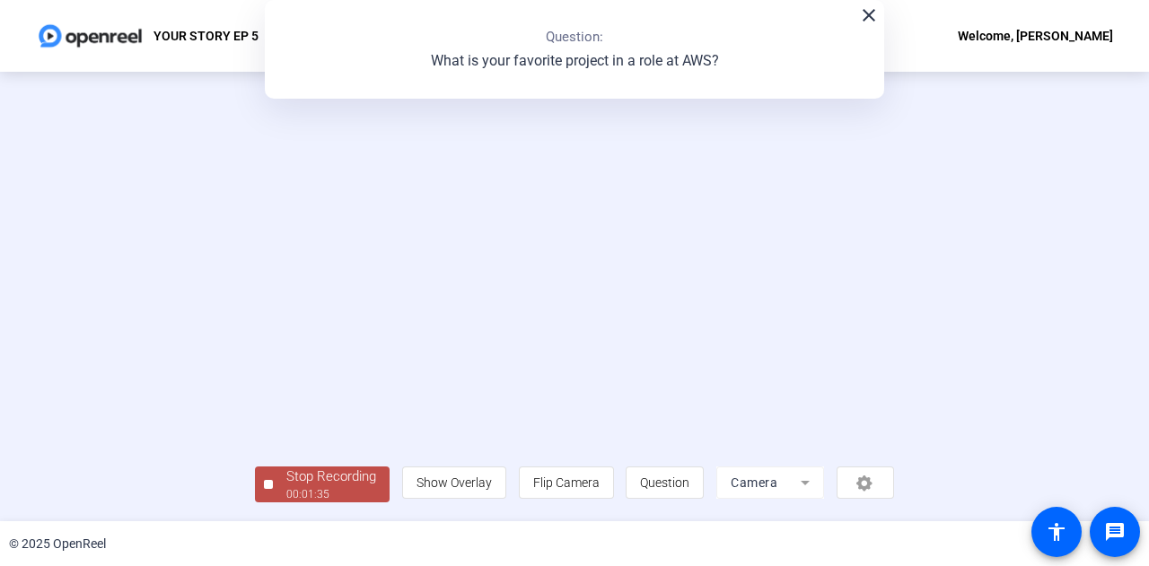
click at [617, 248] on video at bounding box center [574, 270] width 639 height 359
click at [286, 490] on div "00:01:37" at bounding box center [331, 494] width 90 height 16
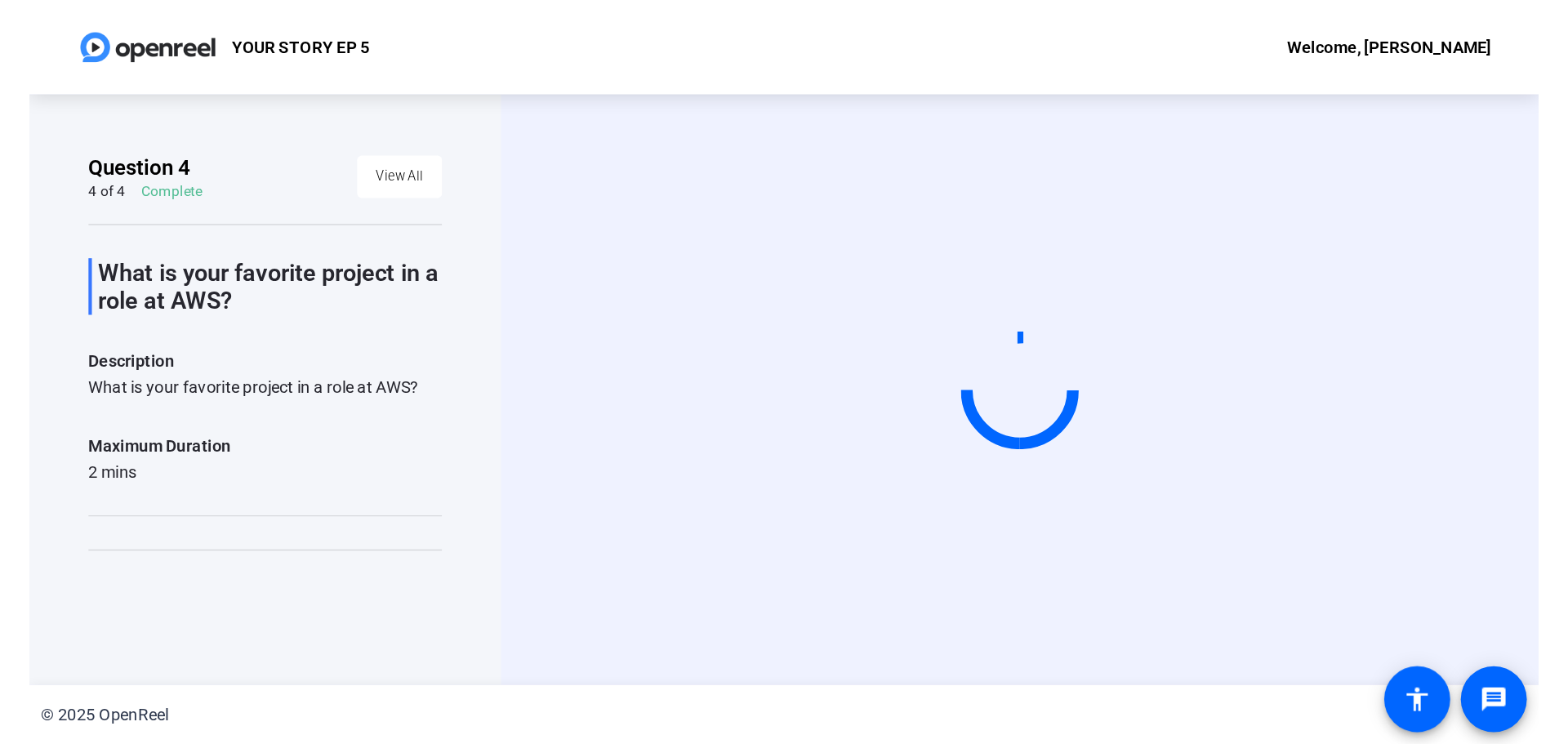
scroll to position [0, 0]
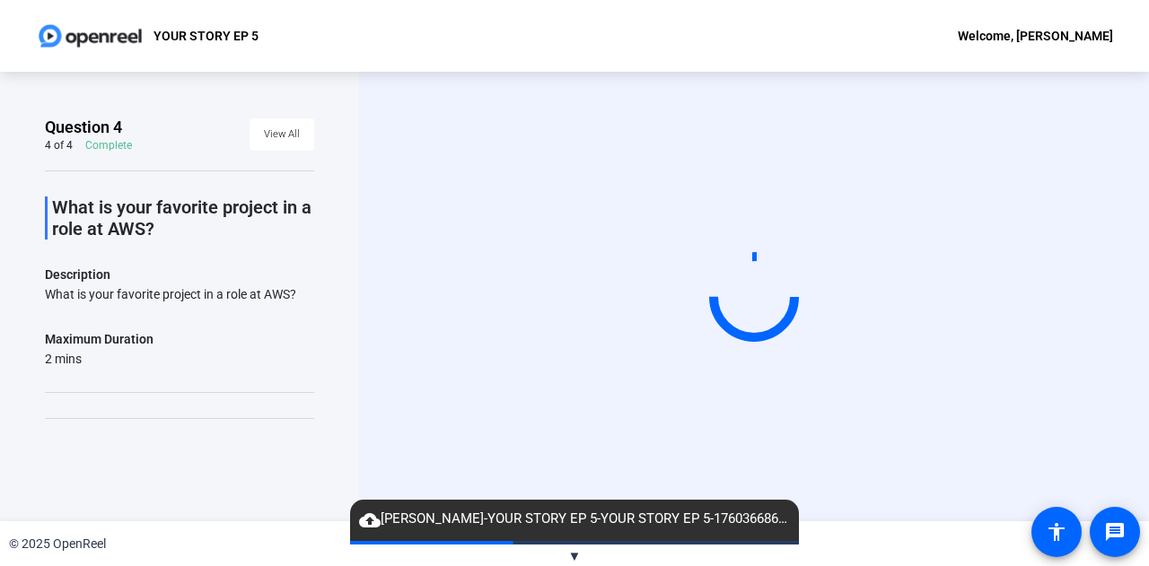
click at [381, 223] on div "Start Recording" at bounding box center [754, 297] width 790 height 450
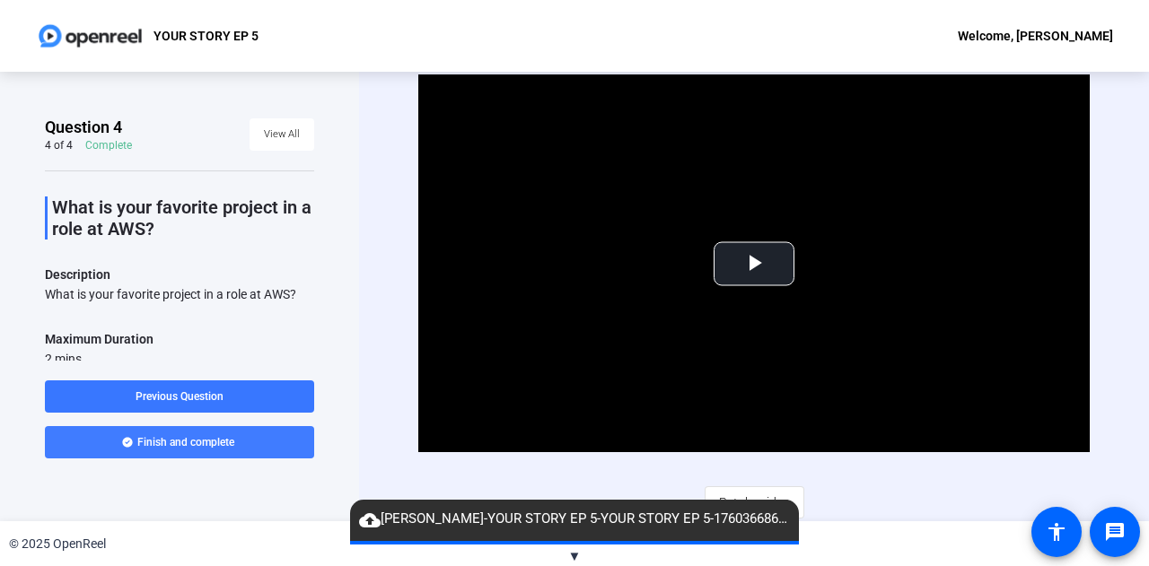
click at [200, 443] on span "Finish and complete" at bounding box center [185, 442] width 97 height 14
